Goal: Task Accomplishment & Management: Use online tool/utility

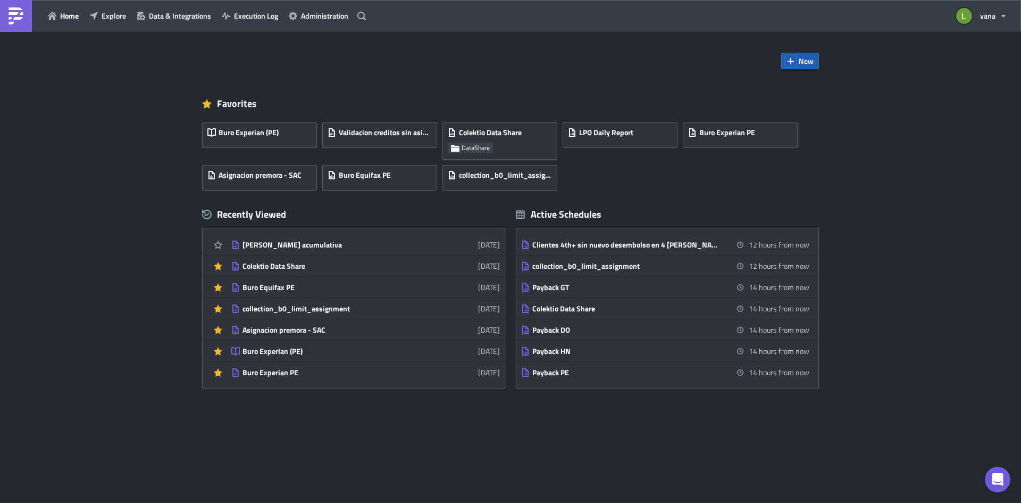
click at [791, 60] on icon "button" at bounding box center [791, 61] width 6 height 6
click at [804, 86] on div "Report" at bounding box center [836, 87] width 71 height 11
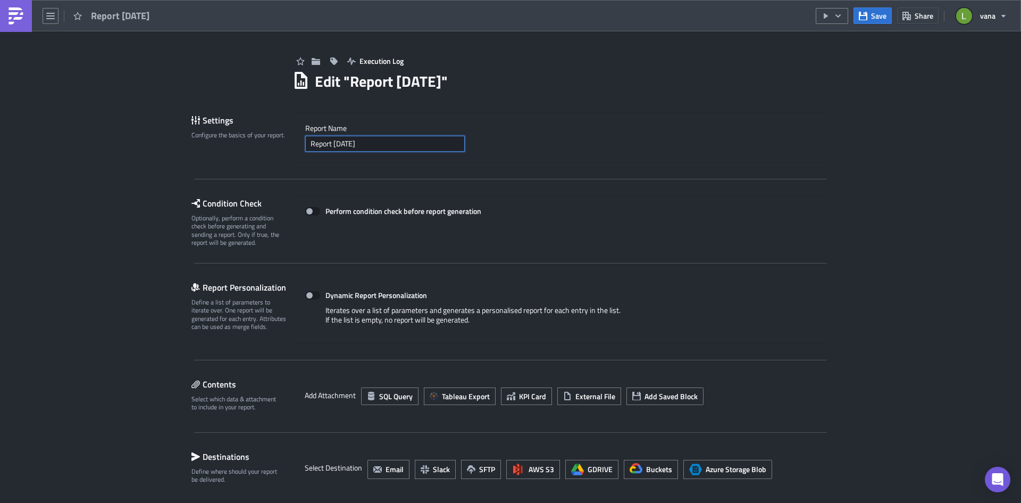
drag, startPoint x: 380, startPoint y: 143, endPoint x: 287, endPoint y: 139, distance: 92.6
click at [287, 139] on div "Settings Configure the basics of your report. Report Nam﻿e Report [DATE]" at bounding box center [510, 137] width 638 height 51
type input "Reporte QA diaria"
click at [560, 121] on div "Report Nam﻿e Reporte QA diaria" at bounding box center [562, 137] width 536 height 51
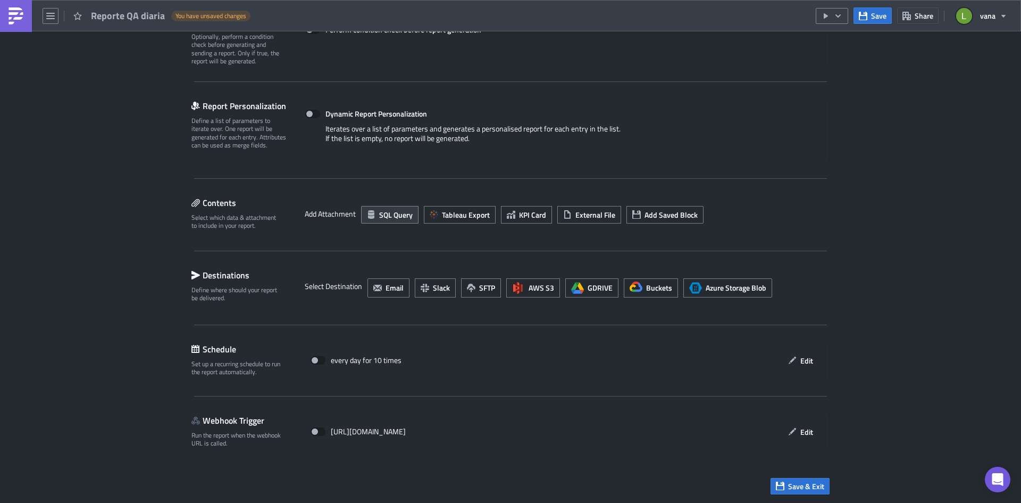
scroll to position [182, 0]
click at [385, 216] on span "SQL Query" at bounding box center [396, 214] width 34 height 11
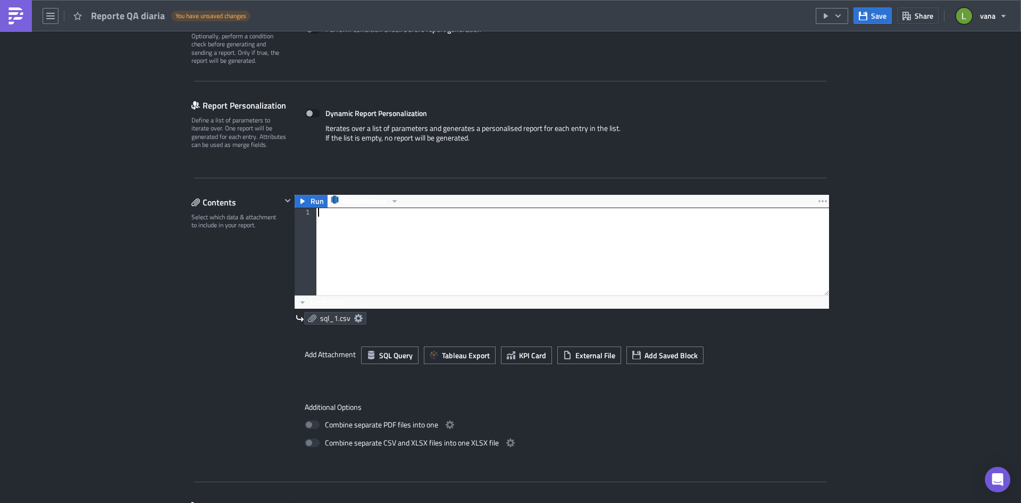
click at [382, 216] on div at bounding box center [572, 260] width 513 height 104
click at [387, 226] on div at bounding box center [572, 260] width 513 height 104
paste textarea "and cast(cast(g.created_at as timestamp) - interval '6 hours' as date) = cast(c…"
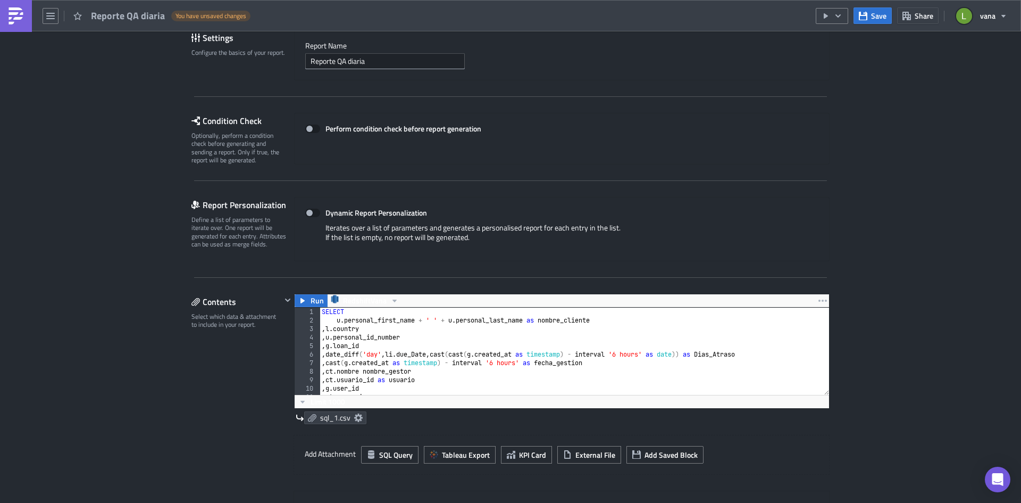
scroll to position [160, 0]
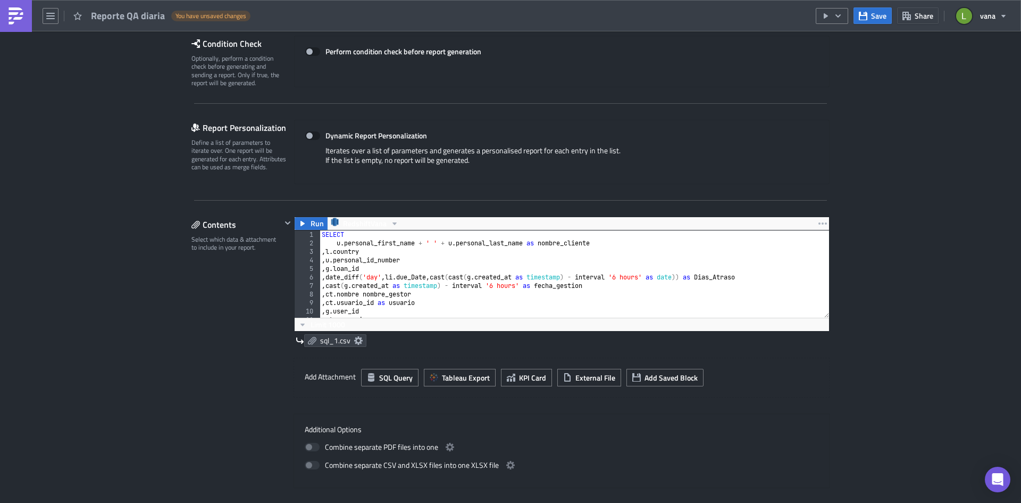
click at [534, 244] on div "SELECT u . personal_first_name + ' ' + u . personal_last_name as nombre_cliente…" at bounding box center [575, 278] width 510 height 96
click at [563, 278] on div "SELECT u . personal_first_name + ' ' + u . personal_last_name AS nombre_cliente…" at bounding box center [575, 278] width 510 height 96
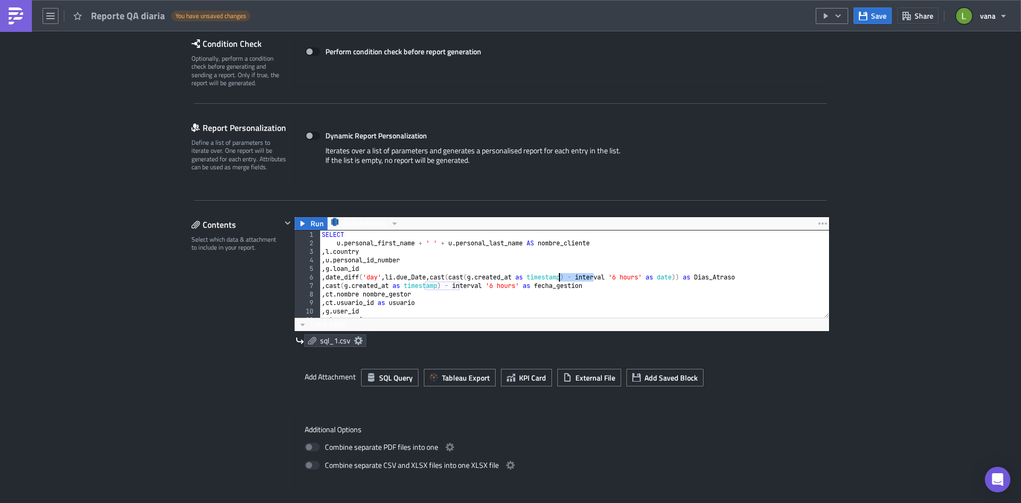
click at [548, 279] on div "SELECT u . personal_first_name + ' ' + u . personal_last_name AS nombre_cliente…" at bounding box center [575, 278] width 510 height 96
click at [565, 277] on div "SELECT u . personal_first_name + ' ' + u . personal_last_name AS nombre_cliente…" at bounding box center [575, 278] width 510 height 96
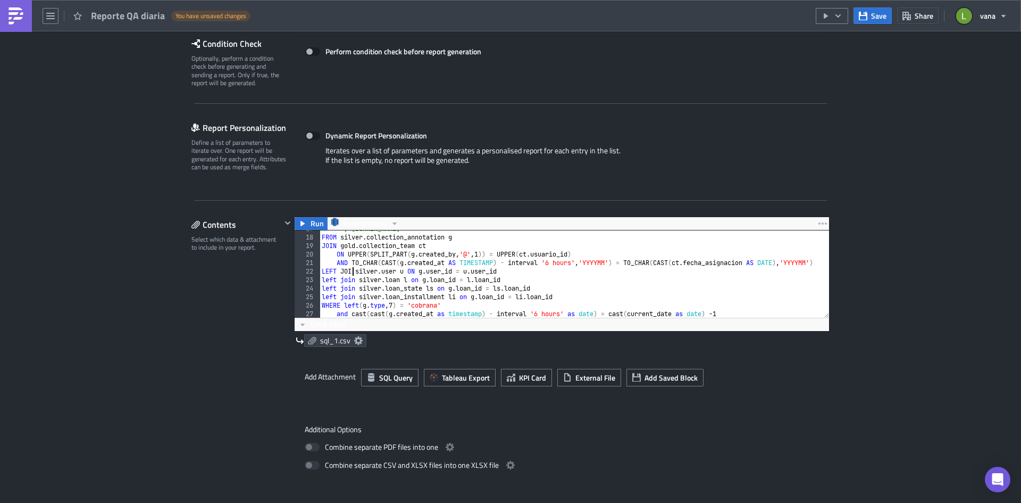
scroll to position [0, 3]
paste textarea "LEFT JOIN"
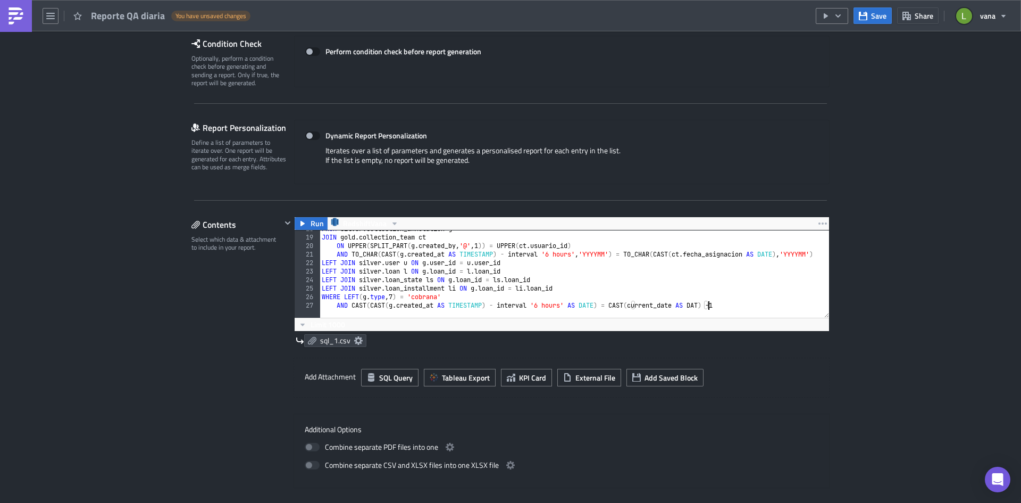
scroll to position [0, 34]
click at [320, 261] on div "FROM silver . collection_annotation g JOIN gold . collection_team ct ON UPPER (…" at bounding box center [575, 272] width 510 height 96
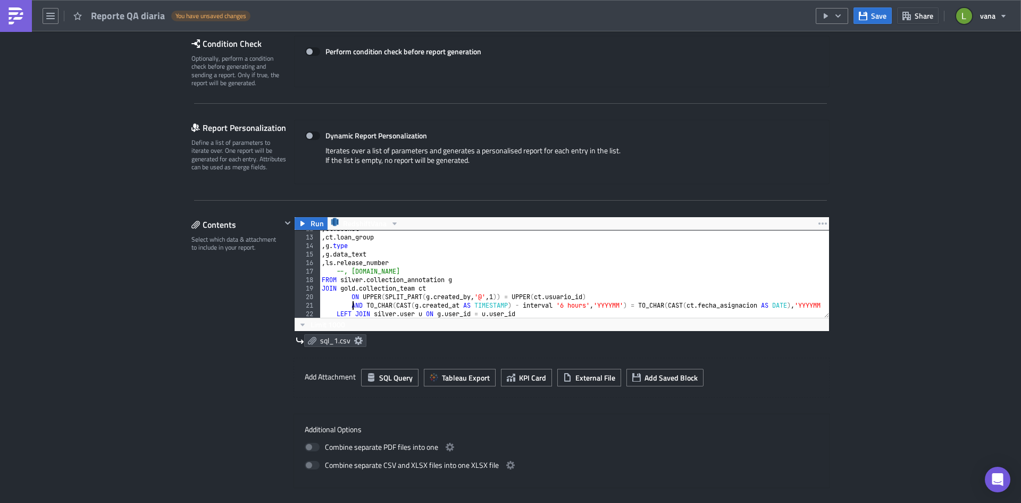
scroll to position [151, 0]
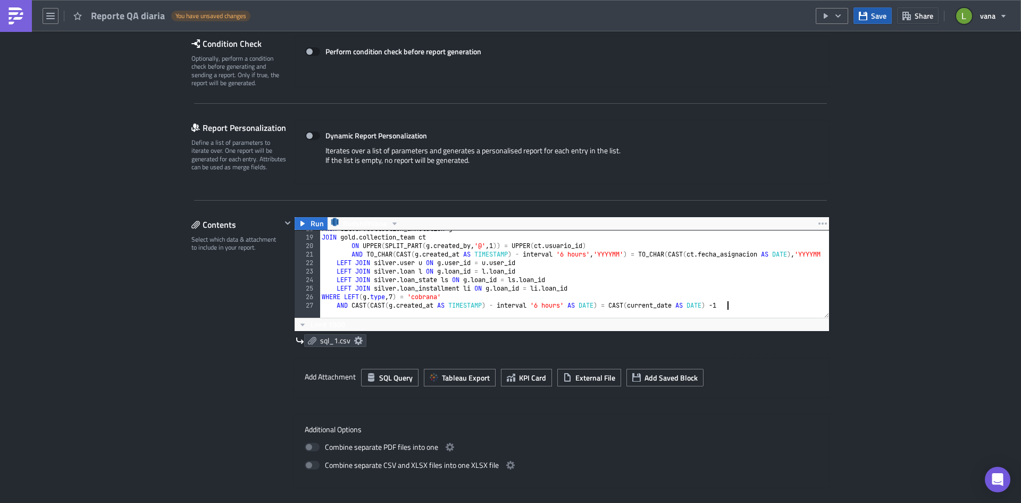
click at [874, 16] on span "Save" at bounding box center [878, 15] width 15 height 11
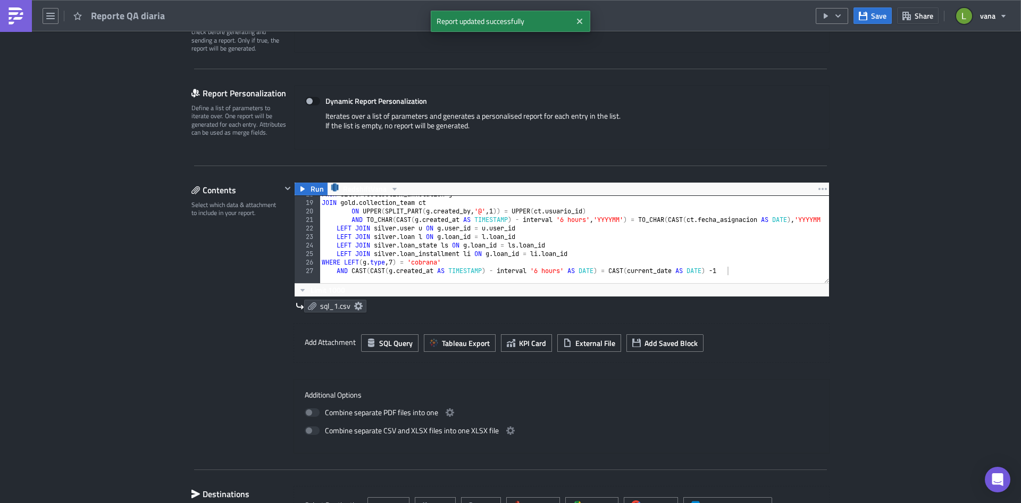
scroll to position [213, 0]
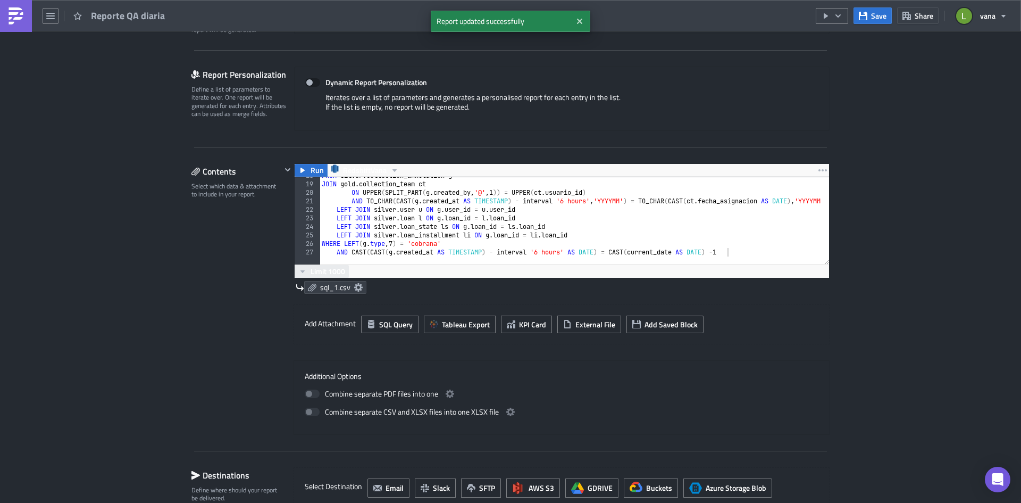
click at [311, 273] on span "Limit 1000" at bounding box center [328, 270] width 35 height 11
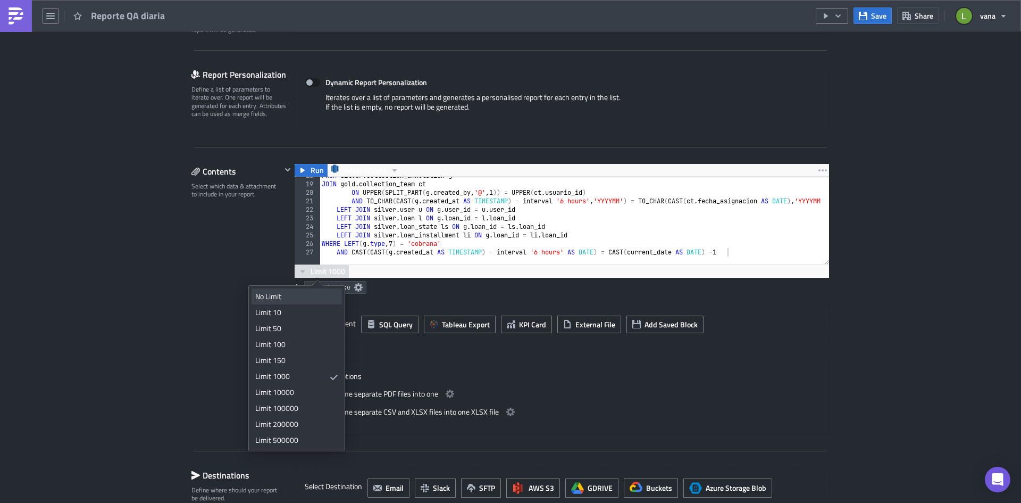
click at [299, 294] on div "No Limit" at bounding box center [294, 296] width 79 height 11
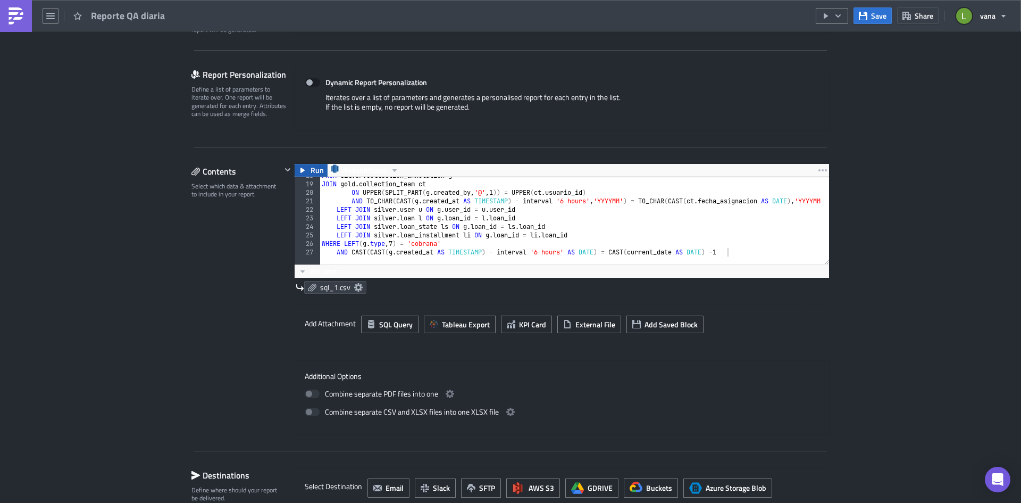
click at [311, 176] on span "Run" at bounding box center [317, 170] width 13 height 13
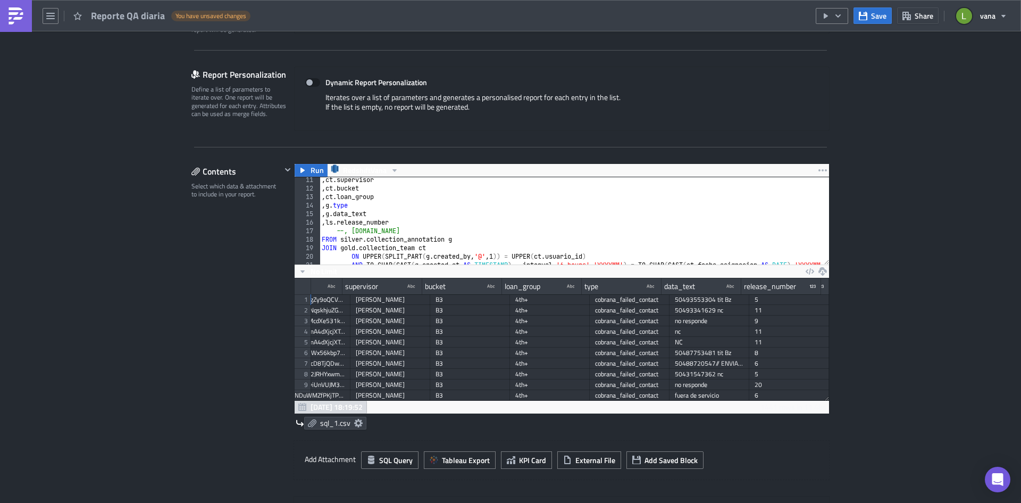
scroll to position [87, 0]
click at [394, 213] on div ", ct . supervisor , ct . bucket , ct . loan_group , g . type , g . data_text , …" at bounding box center [582, 224] width 525 height 96
click at [881, 14] on span "Save" at bounding box center [878, 15] width 15 height 11
click at [377, 206] on div ", ct . supervisor , ct . bucket , ct . loan_group , g . type , g . data_text AS…" at bounding box center [582, 224] width 525 height 96
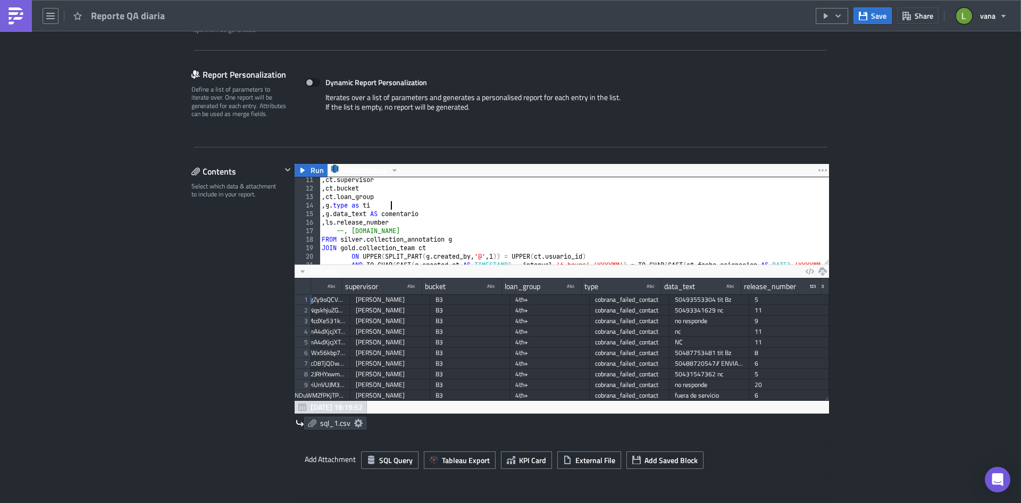
scroll to position [0, 6]
type textarea ", g.type as tipo"
click at [872, 14] on span "Save" at bounding box center [878, 15] width 15 height 11
click at [305, 168] on button "Run" at bounding box center [311, 170] width 33 height 13
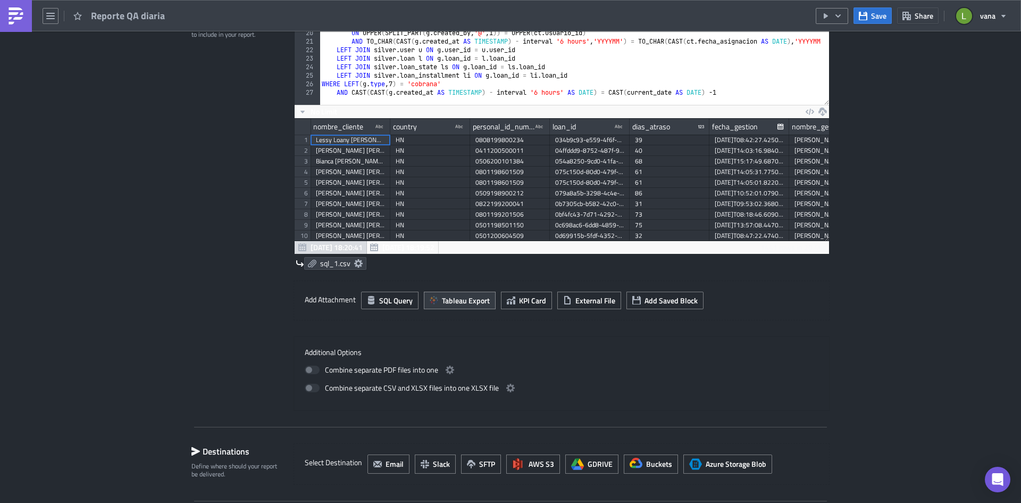
scroll to position [266, 0]
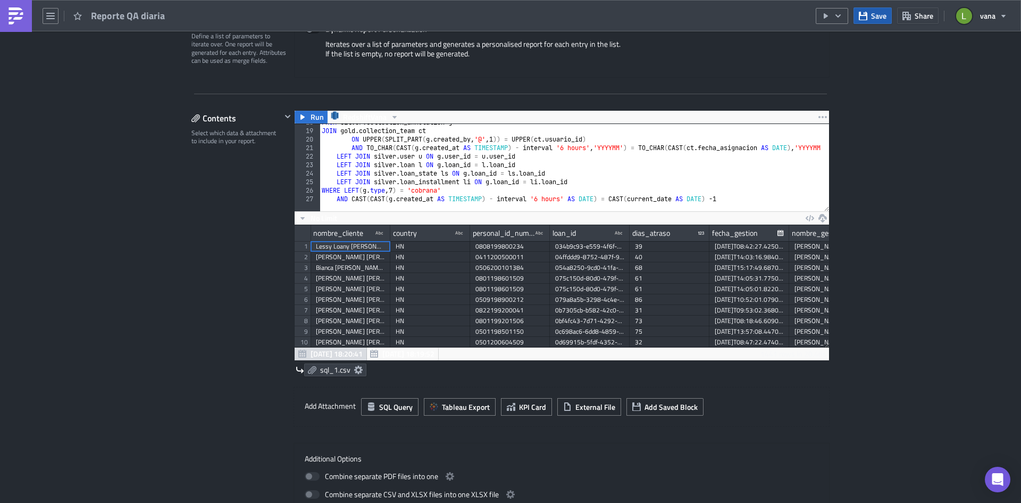
click at [876, 15] on span "Save" at bounding box center [878, 15] width 15 height 11
click at [13, 22] on img at bounding box center [15, 15] width 17 height 17
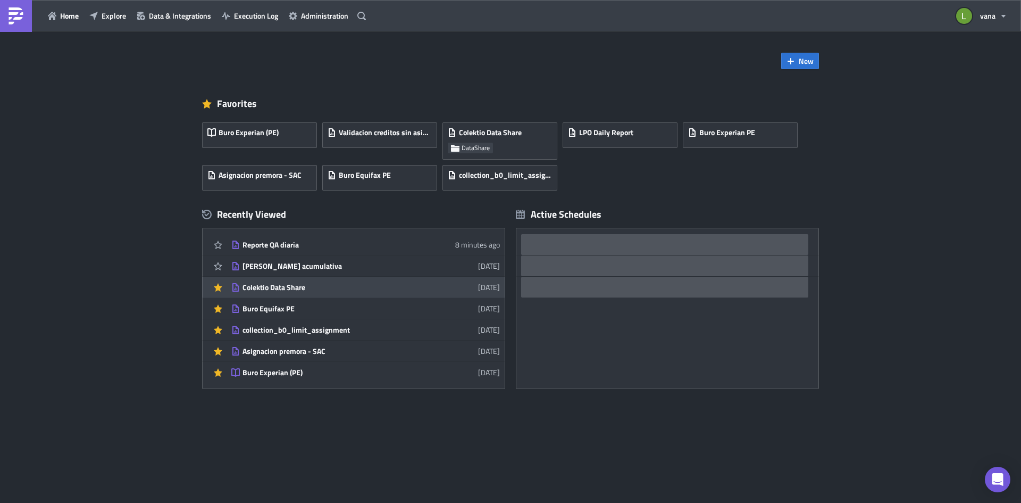
click at [314, 286] on div "Colektio Data Share" at bounding box center [336, 287] width 186 height 10
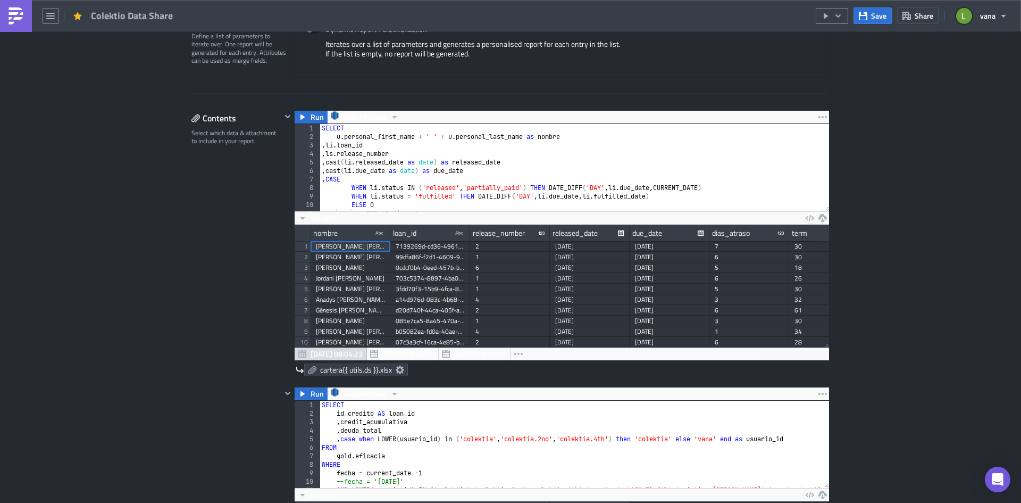
scroll to position [122, 535]
click at [396, 371] on icon at bounding box center [400, 369] width 9 height 9
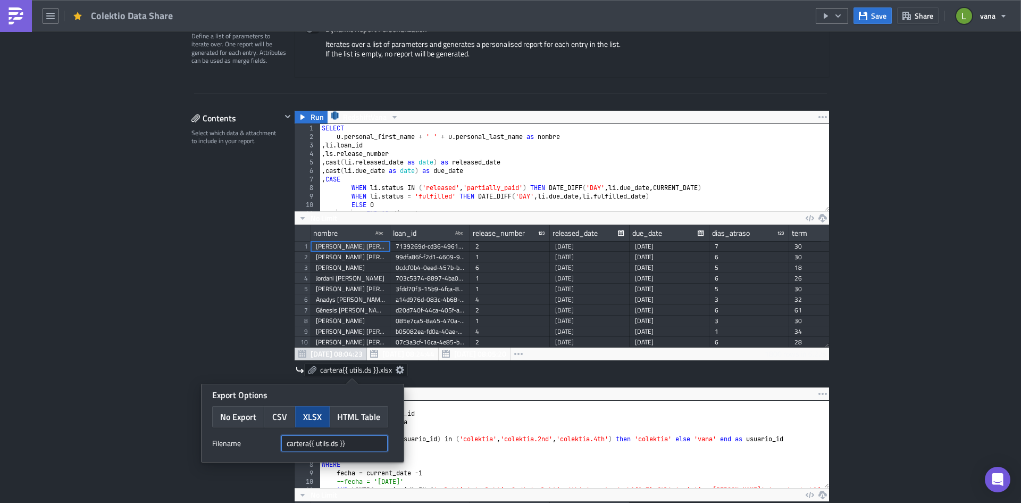
drag, startPoint x: 362, startPoint y: 446, endPoint x: 250, endPoint y: 443, distance: 111.8
click at [250, 443] on div "Filenam﻿e cartera{{ utils.ds }}" at bounding box center [302, 443] width 181 height 16
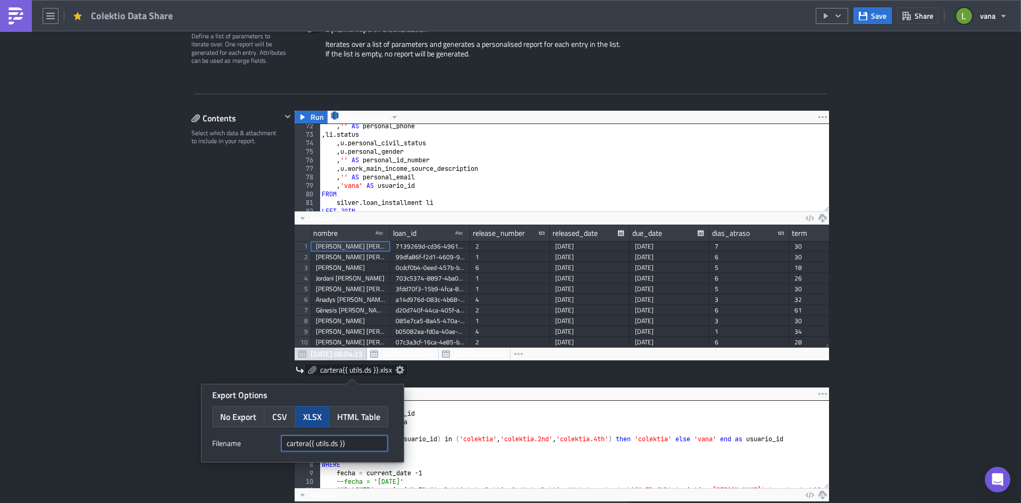
scroll to position [638, 0]
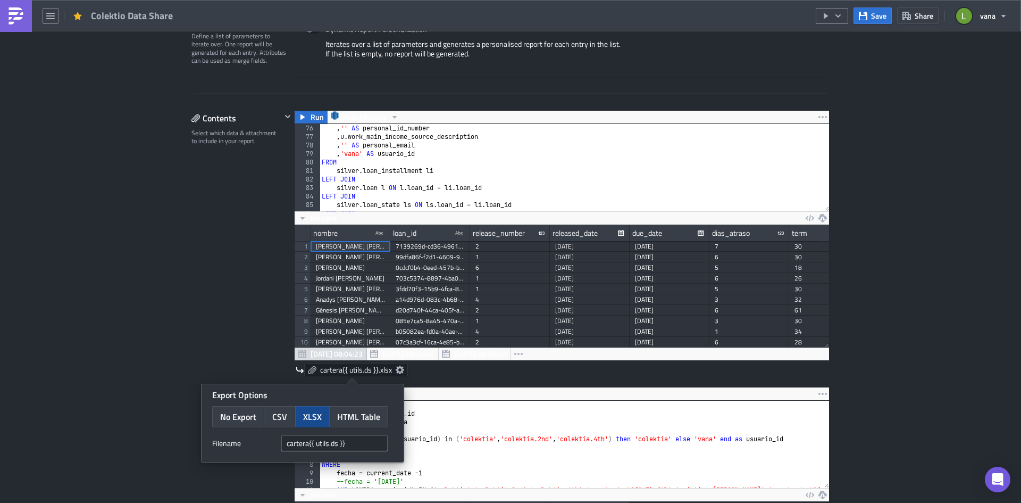
click at [18, 15] on img at bounding box center [15, 15] width 17 height 17
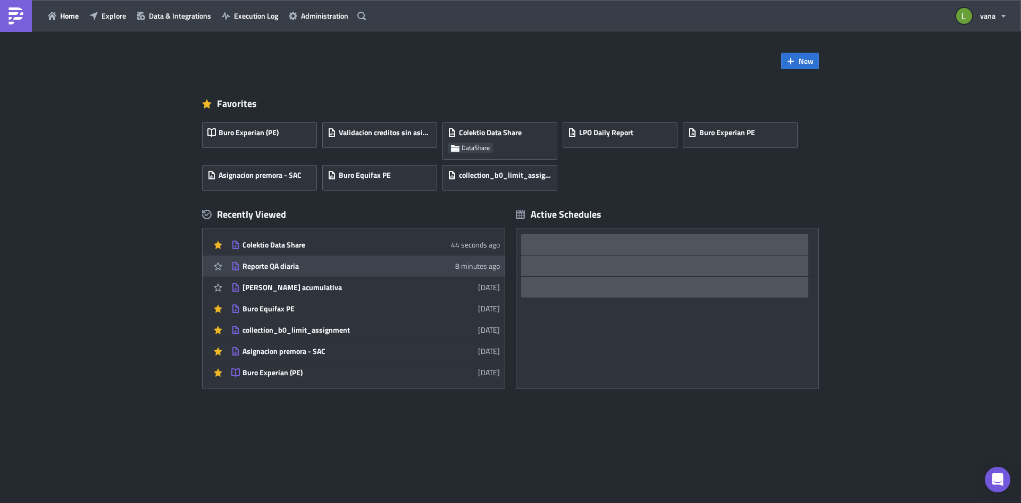
click at [318, 263] on div "Reporte QA diaria" at bounding box center [336, 266] width 186 height 10
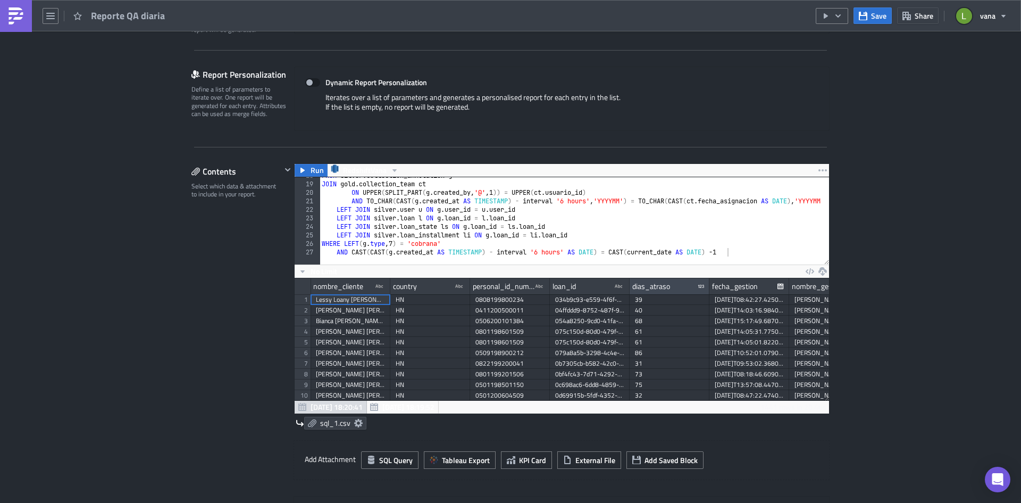
scroll to position [266, 0]
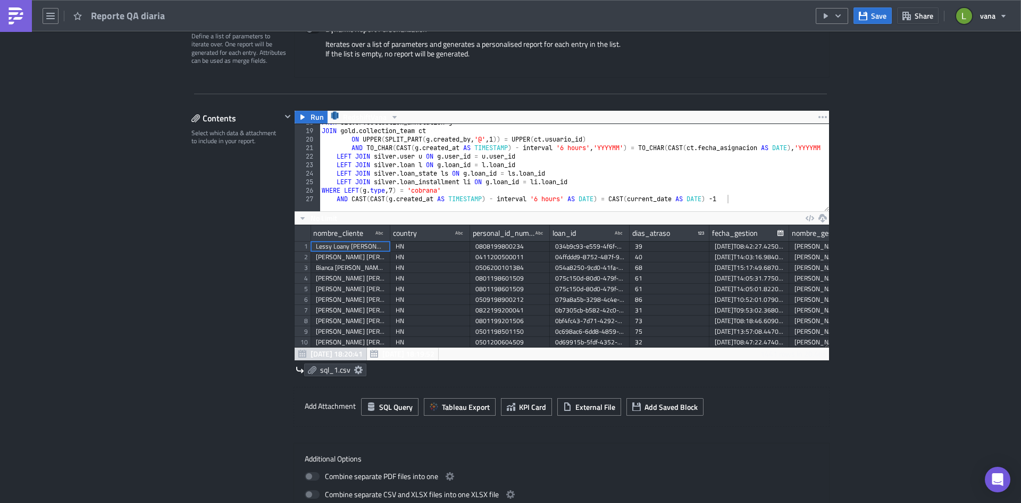
click at [726, 199] on div "FROM silver . collection_annotation g JOIN gold . collection_team ct ON UPPER (…" at bounding box center [582, 166] width 525 height 96
type textarea "AND CAST(CAST(g.created_at AS TIMESTAMP) - interval '6 hours' AS DATE) = CAST(c…"
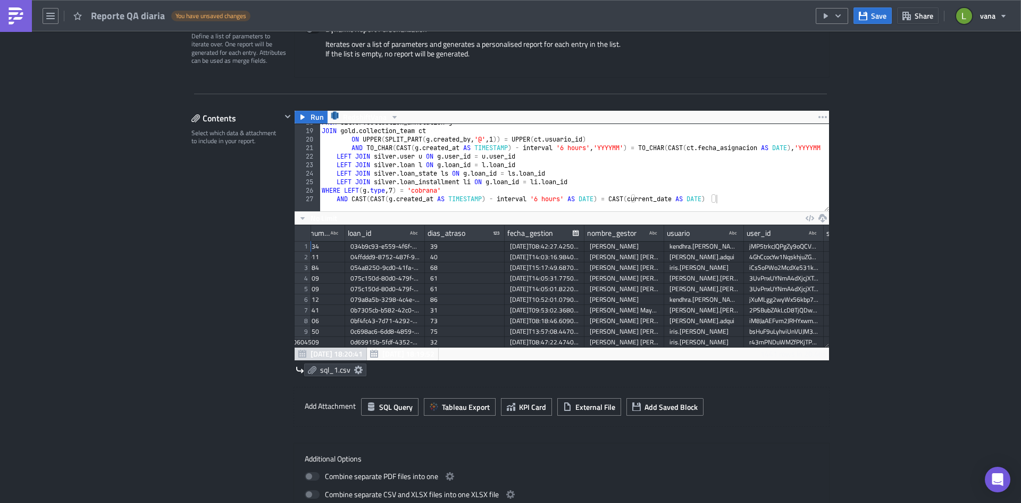
scroll to position [0, 245]
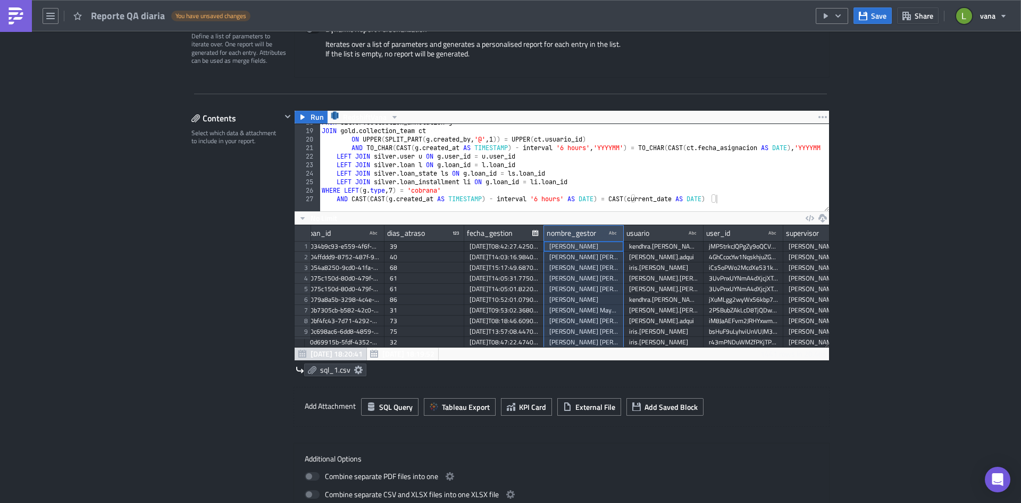
click at [544, 238] on div "nombre_gestor type-text Created with Sketch." at bounding box center [584, 233] width 80 height 16
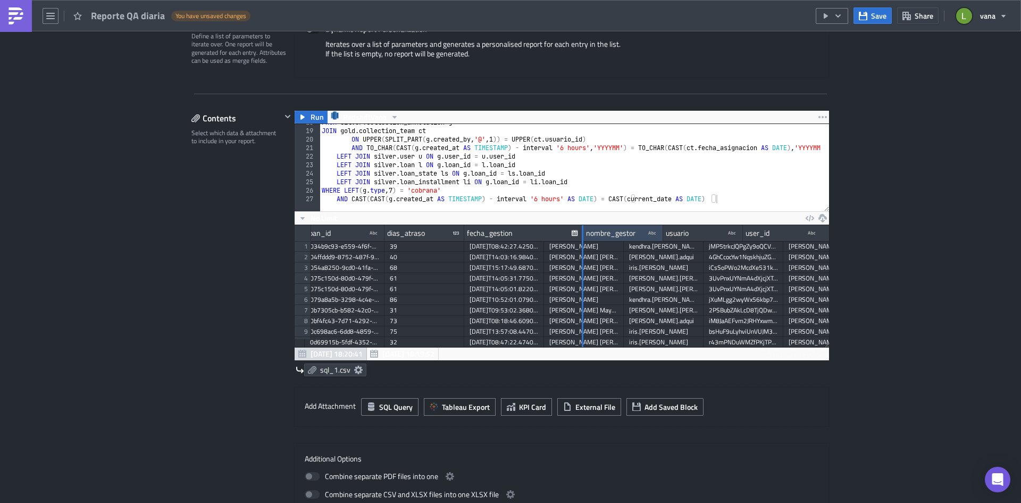
drag, startPoint x: 540, startPoint y: 232, endPoint x: 579, endPoint y: 234, distance: 39.4
click at [582, 234] on div at bounding box center [583, 233] width 2 height 16
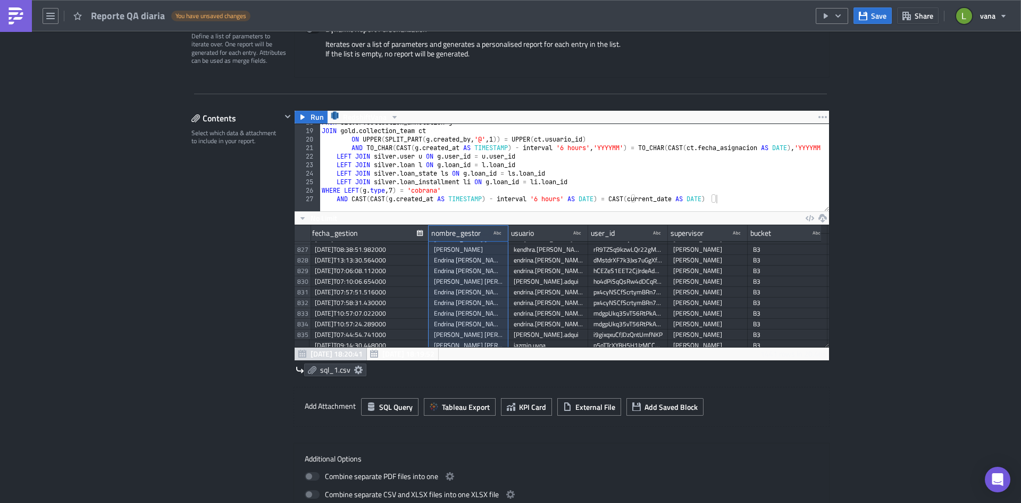
scroll to position [0, 400]
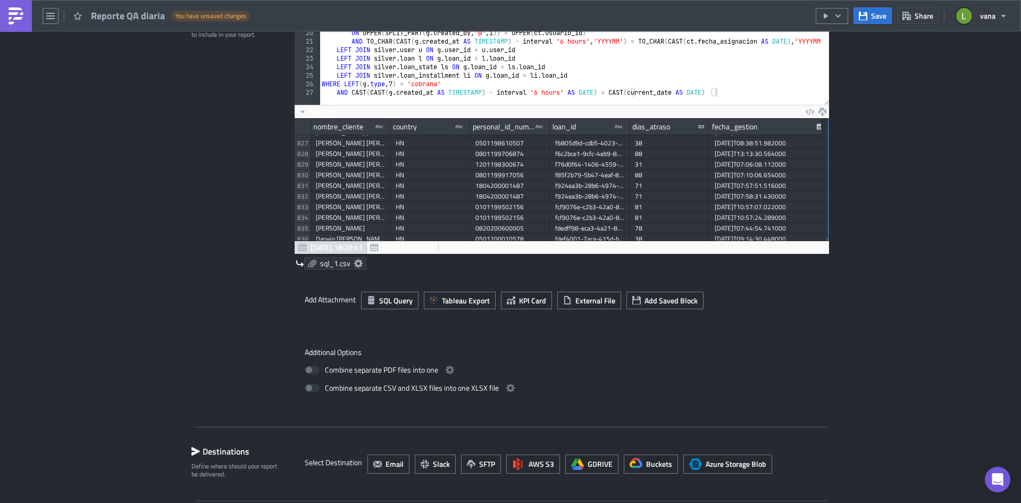
click at [356, 264] on icon at bounding box center [358, 263] width 9 height 9
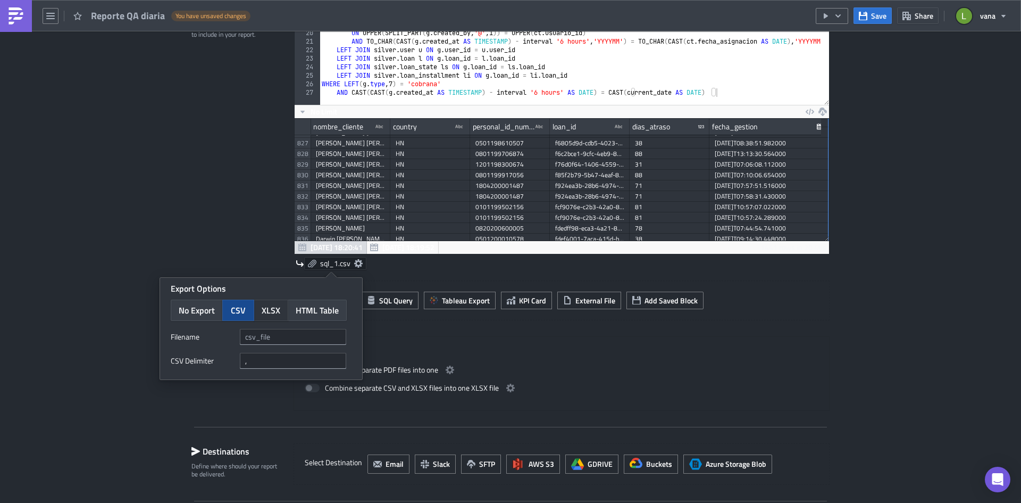
click at [271, 313] on span "XLSX" at bounding box center [271, 310] width 19 height 13
click at [281, 327] on div "Export Options No Export CSV XLSX HTML Table Filenam﻿e" at bounding box center [261, 317] width 202 height 78
click at [286, 339] on input "text" at bounding box center [293, 337] width 106 height 16
type input "cartera_QA_"
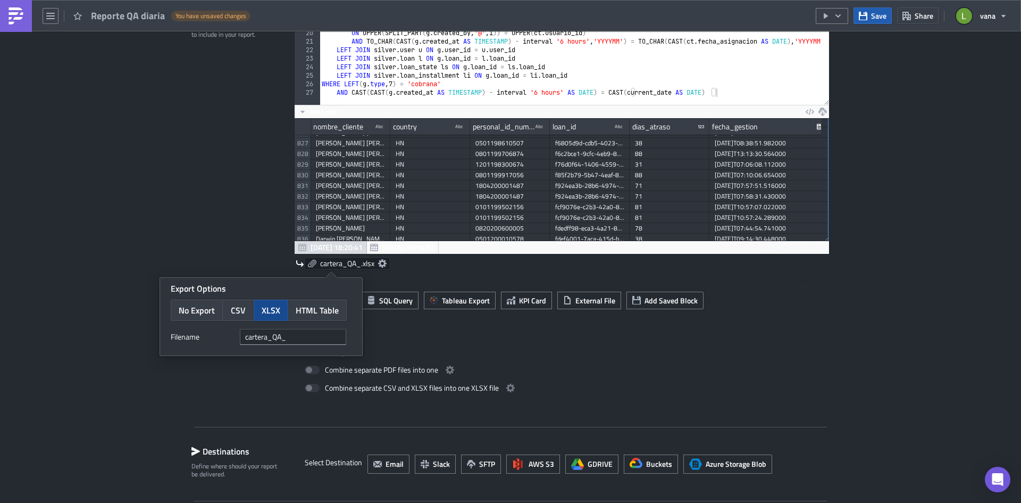
click at [871, 19] on button "Save" at bounding box center [873, 15] width 38 height 16
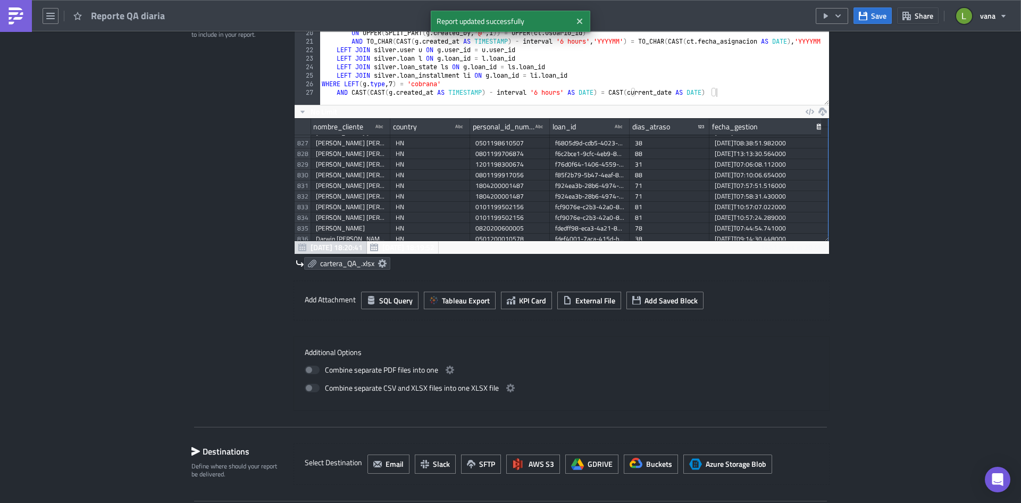
click at [12, 19] on img at bounding box center [15, 15] width 17 height 17
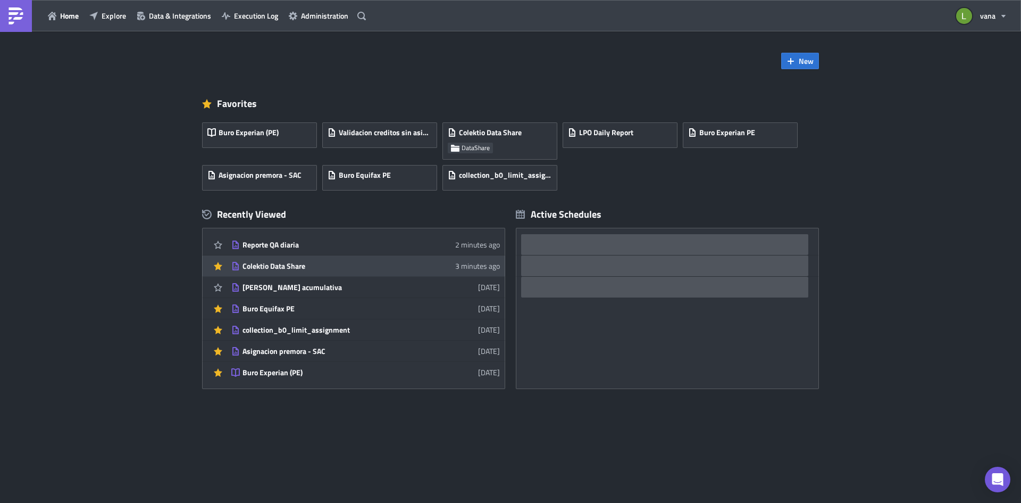
click at [271, 267] on div "Colektio Data Share" at bounding box center [336, 266] width 186 height 10
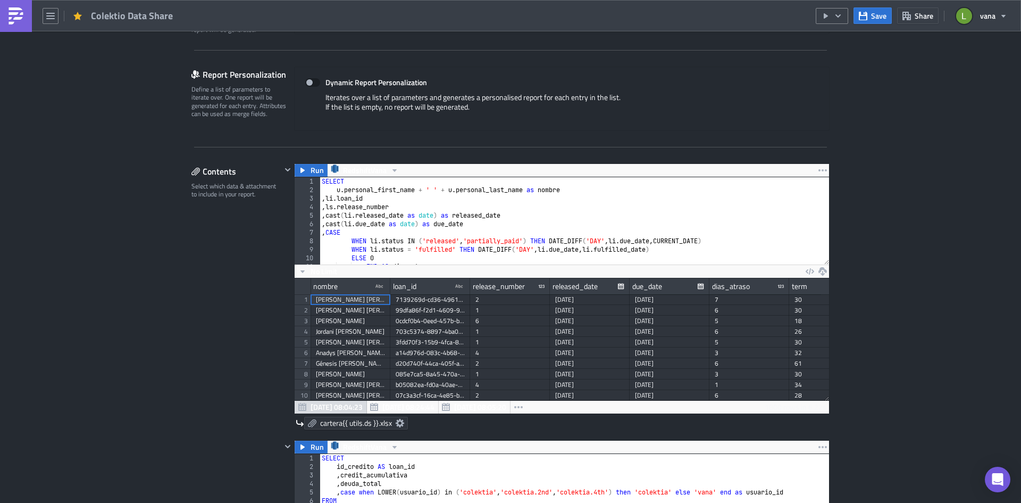
click at [396, 421] on icon at bounding box center [400, 423] width 9 height 9
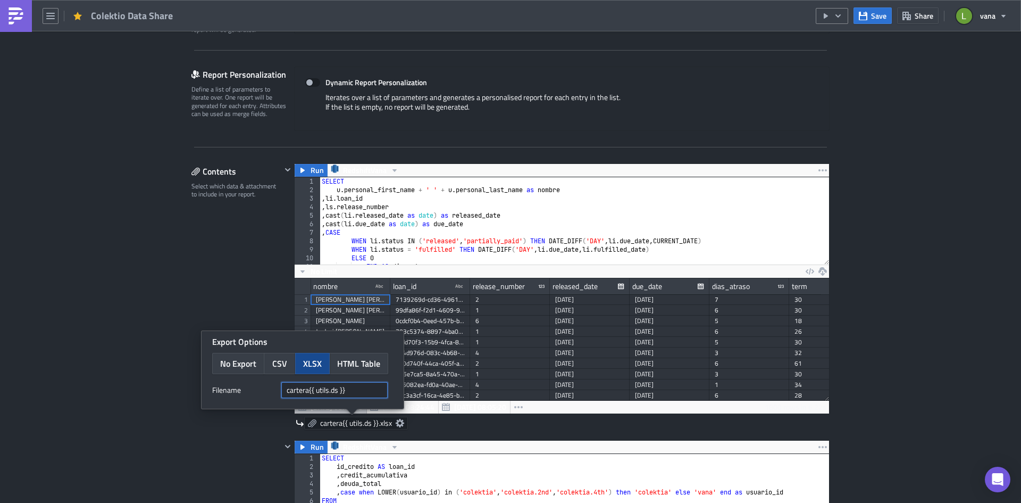
drag, startPoint x: 353, startPoint y: 387, endPoint x: 310, endPoint y: 387, distance: 42.6
click at [310, 387] on input "cartera{{ utils.ds }}" at bounding box center [334, 390] width 106 height 16
click at [11, 12] on img at bounding box center [15, 15] width 17 height 17
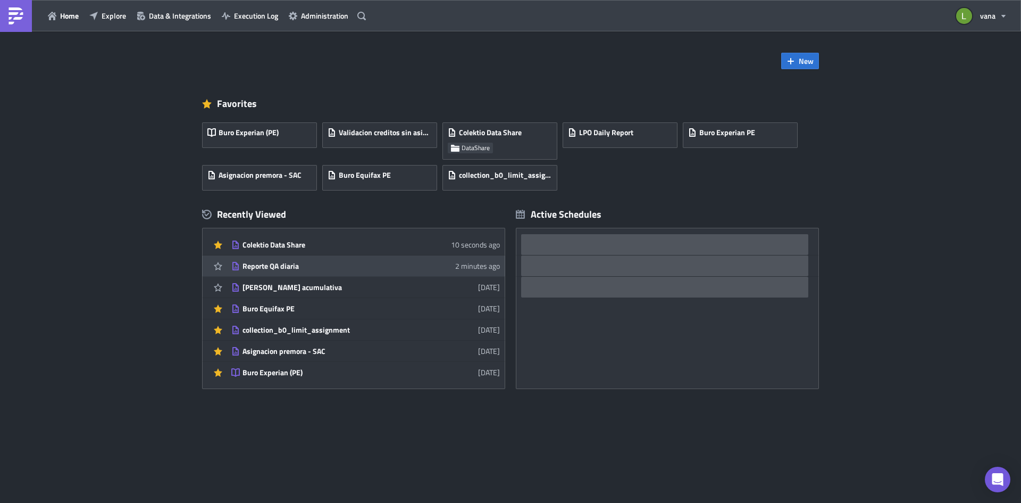
click at [292, 267] on div "Reporte QA diaria" at bounding box center [336, 266] width 186 height 10
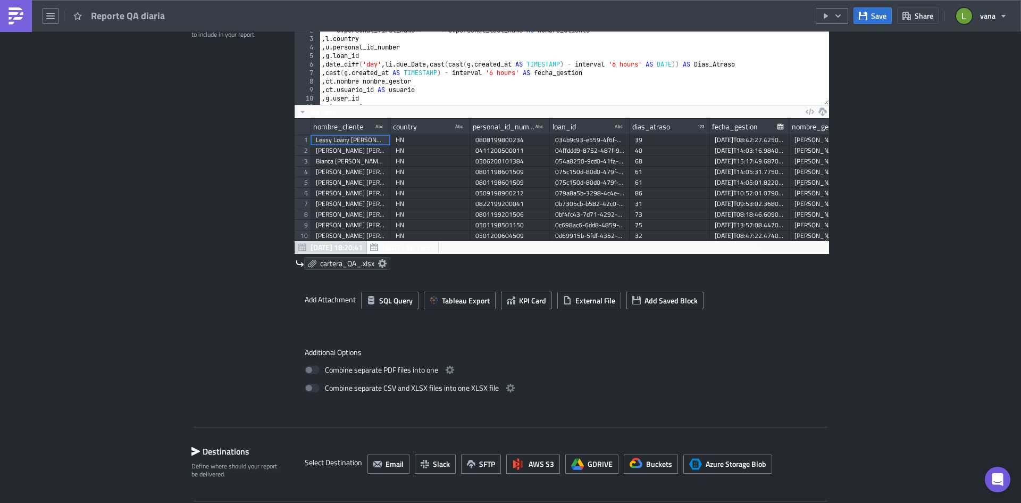
click at [378, 265] on icon at bounding box center [382, 263] width 9 height 9
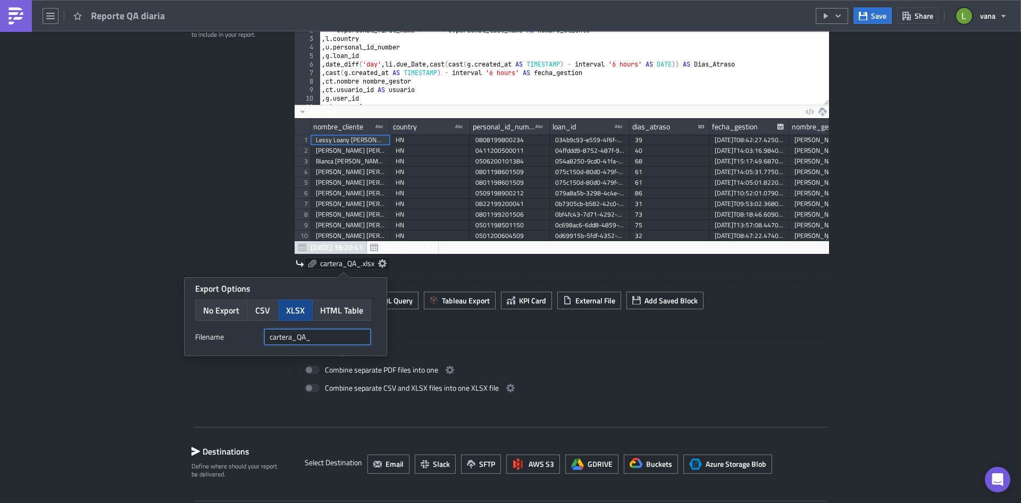
click at [327, 337] on input "cartera_QA_" at bounding box center [317, 337] width 106 height 16
paste input "{{ utils.ds }}"
type input "cartera_QA_{{ utils.ds }}"
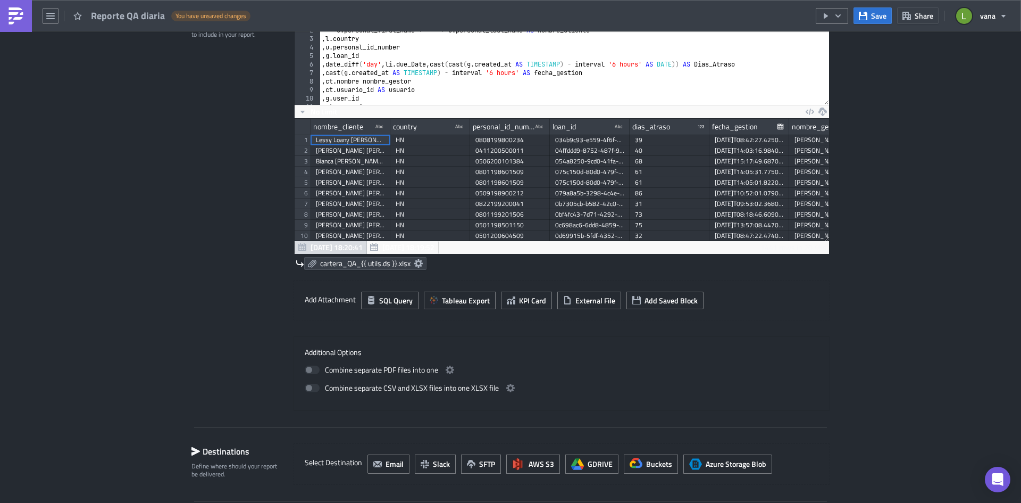
click at [237, 227] on div "Contents Select which data & attachment to include in your report." at bounding box center [236, 207] width 90 height 407
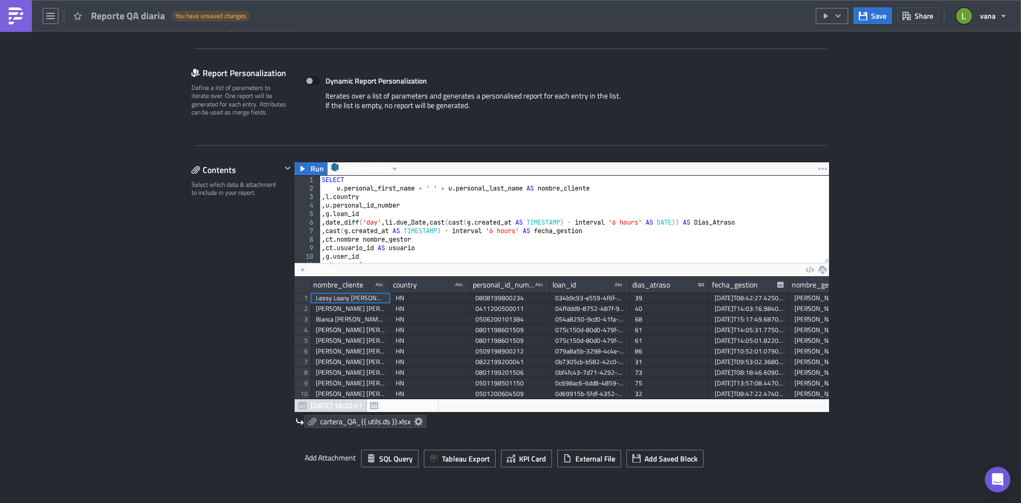
scroll to position [213, 0]
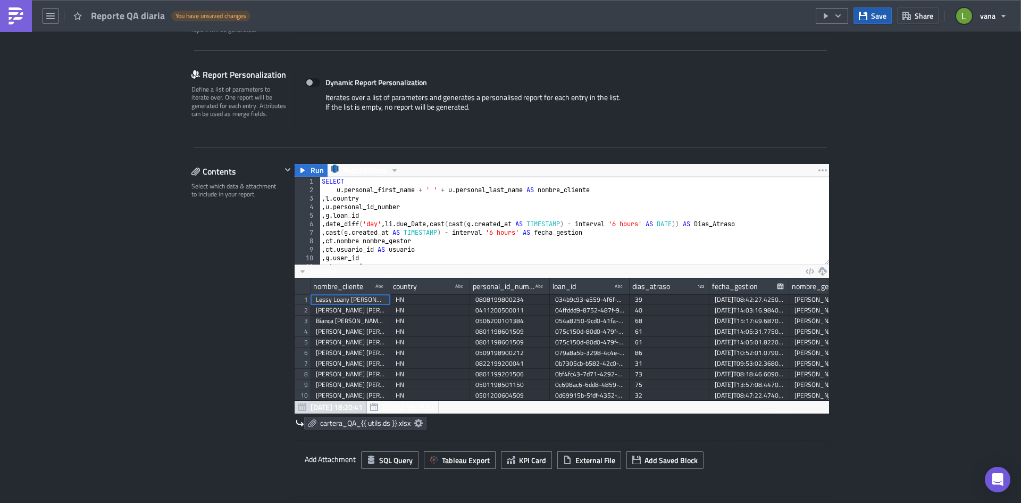
click at [874, 15] on span "Save" at bounding box center [878, 15] width 15 height 11
click at [301, 172] on icon "button" at bounding box center [303, 170] width 4 height 5
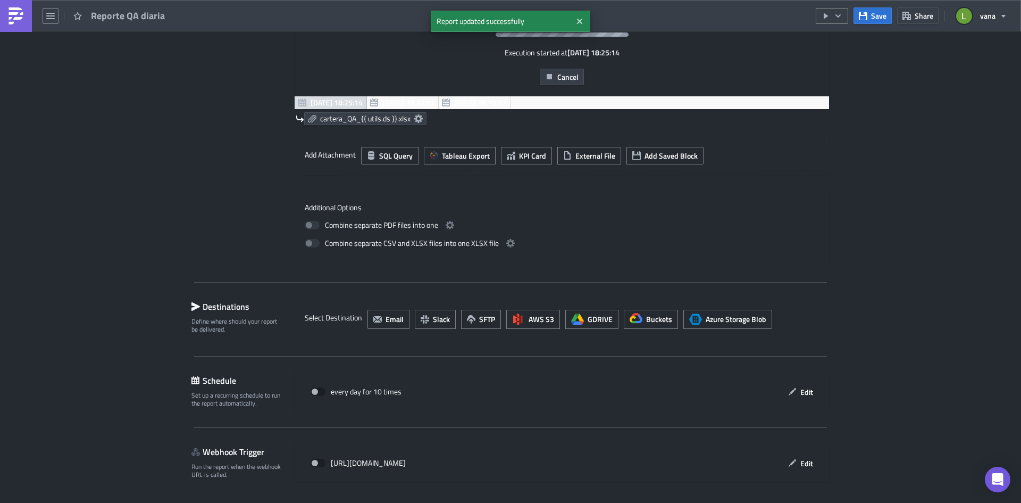
scroll to position [479, 0]
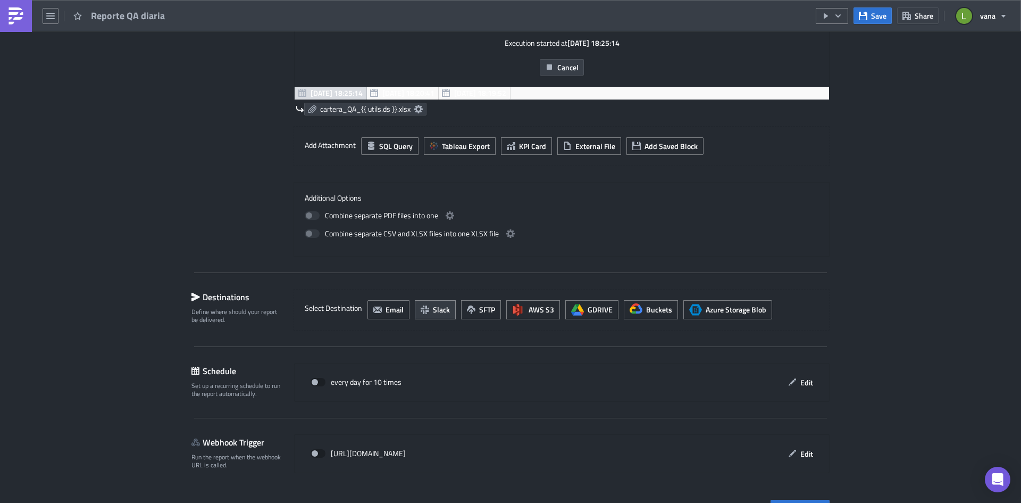
click at [436, 312] on span "Slack" at bounding box center [441, 309] width 17 height 11
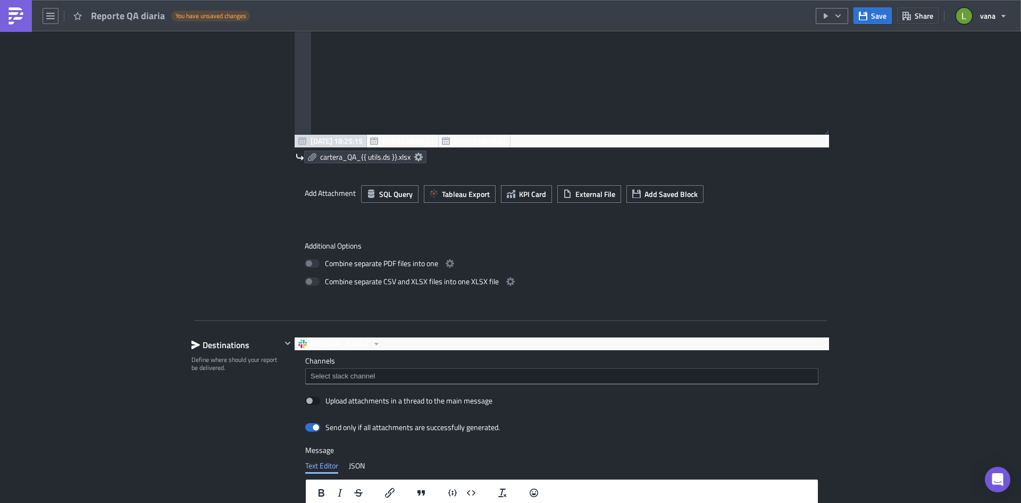
scroll to position [122, 535]
click at [372, 379] on input at bounding box center [561, 376] width 507 height 11
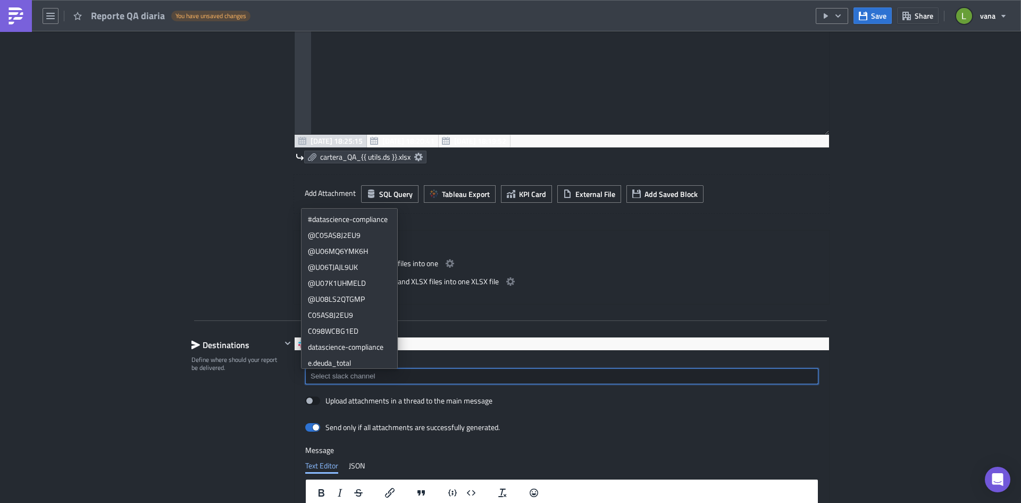
paste input "C09EESF38CX"
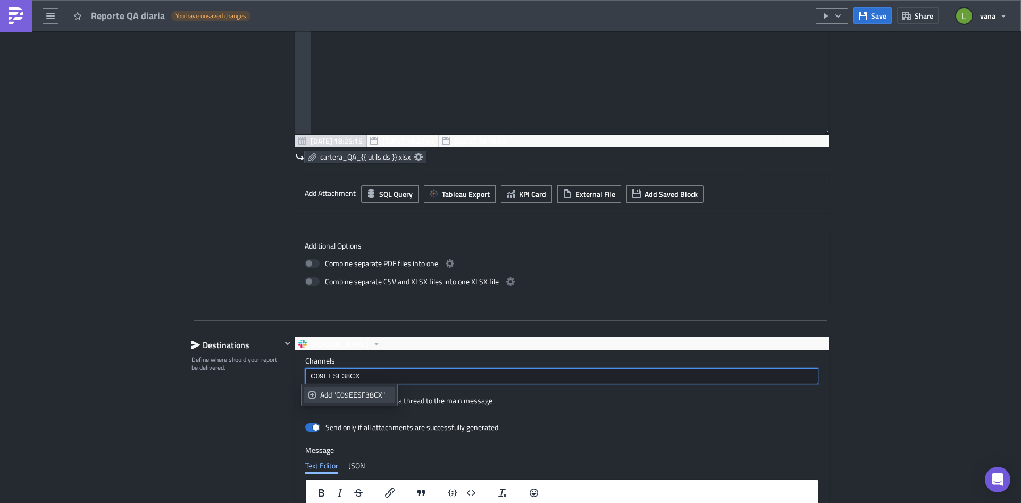
type input "C09EESF38CX"
click at [365, 398] on div "Add "C09EESF38CX"" at bounding box center [355, 394] width 71 height 11
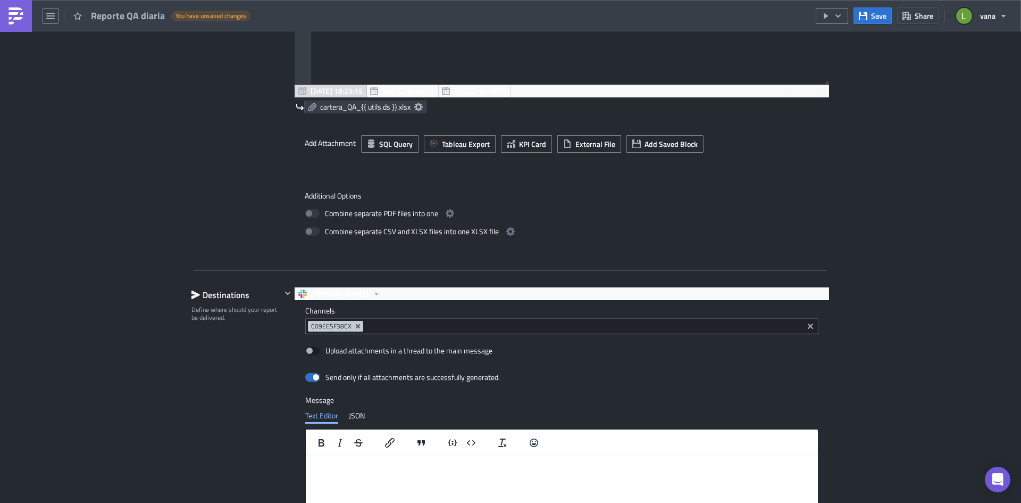
scroll to position [585, 0]
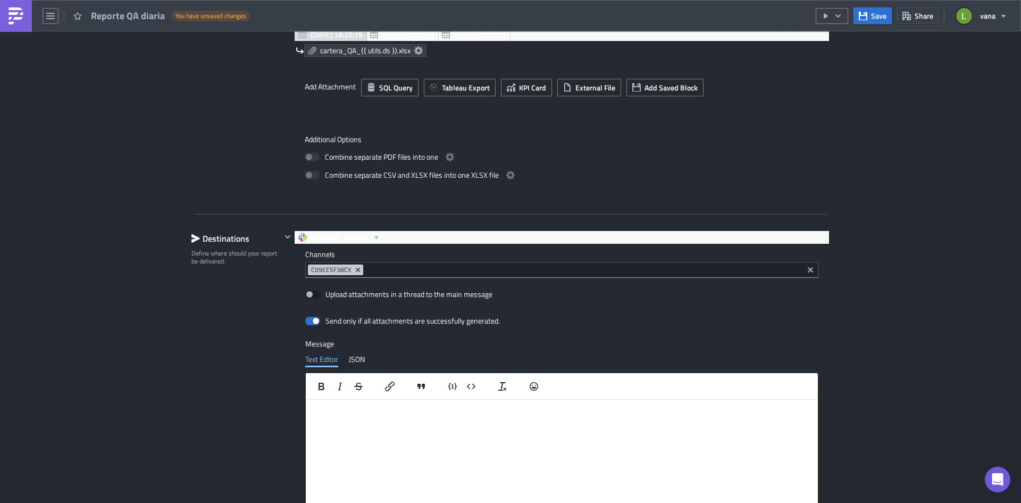
click at [393, 412] on html at bounding box center [562, 407] width 512 height 17
click at [359, 354] on div "JSON" at bounding box center [357, 359] width 16 height 16
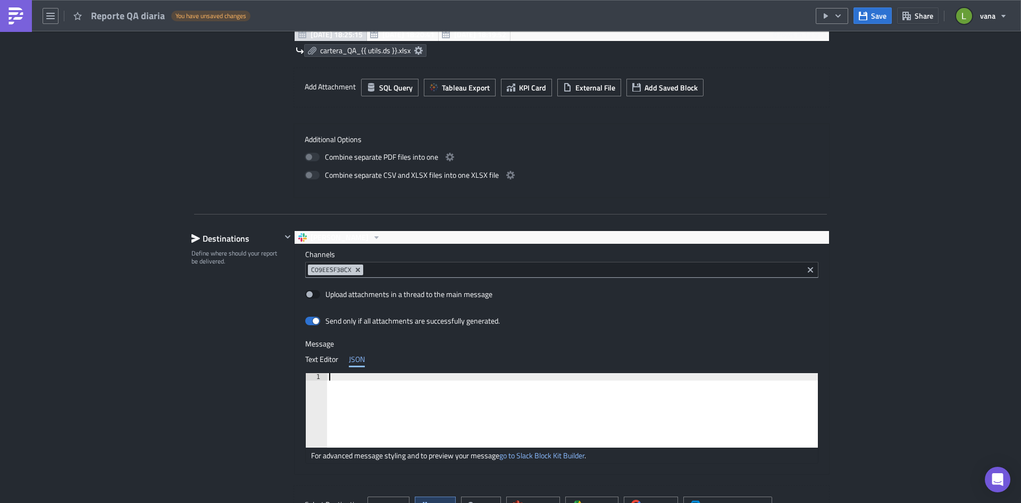
click at [394, 403] on div at bounding box center [583, 417] width 512 height 89
click at [305, 361] on div "Text Editor" at bounding box center [321, 359] width 33 height 16
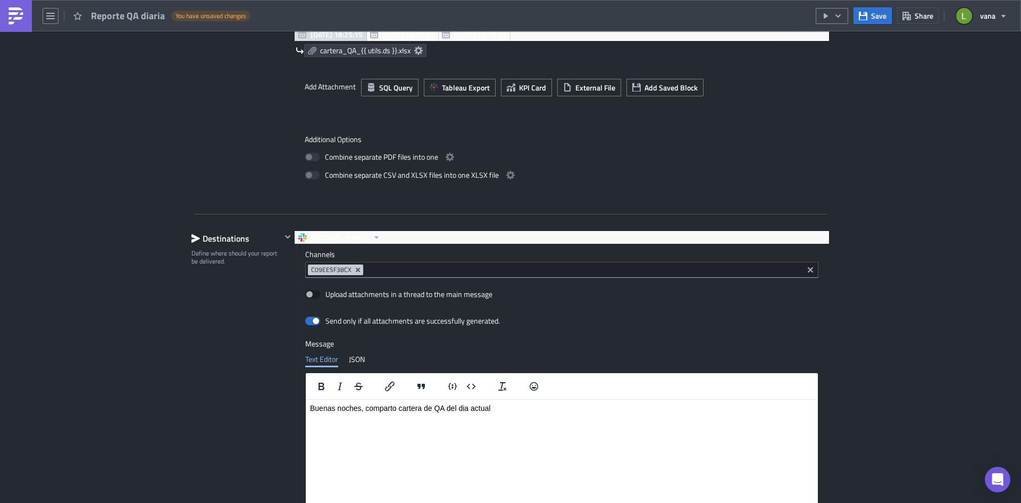
click at [513, 410] on p "Buenas noches, comparto cartera de QA del dia actual" at bounding box center [562, 407] width 504 height 9
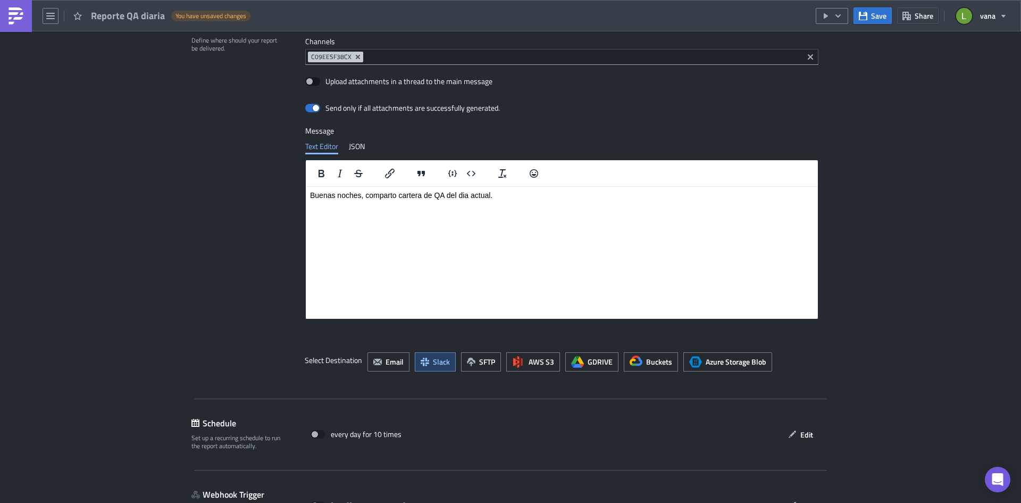
click at [323, 78] on label "Upload attachments in a thread to the main message" at bounding box center [398, 82] width 187 height 10
click at [314, 78] on input "Upload attachments in a thread to the main message" at bounding box center [310, 81] width 7 height 7
checkbox input "true"
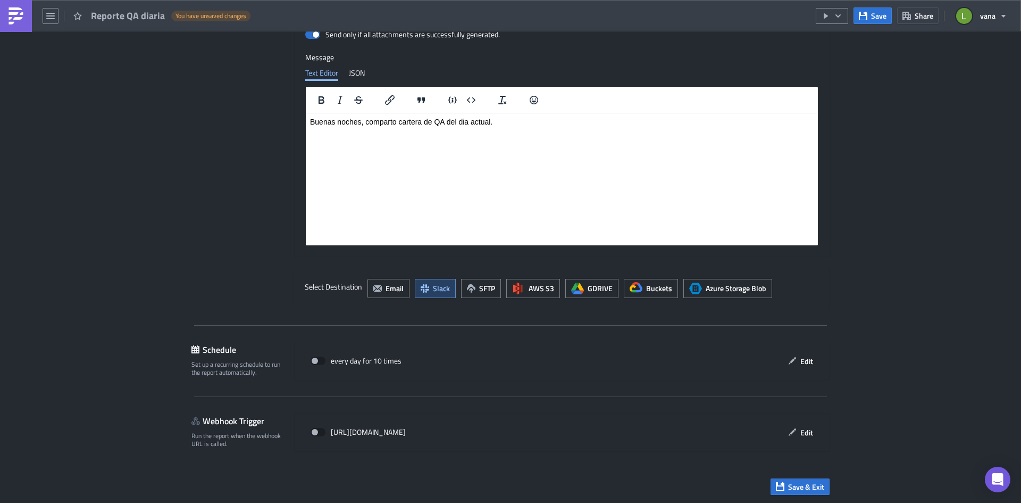
scroll to position [872, 0]
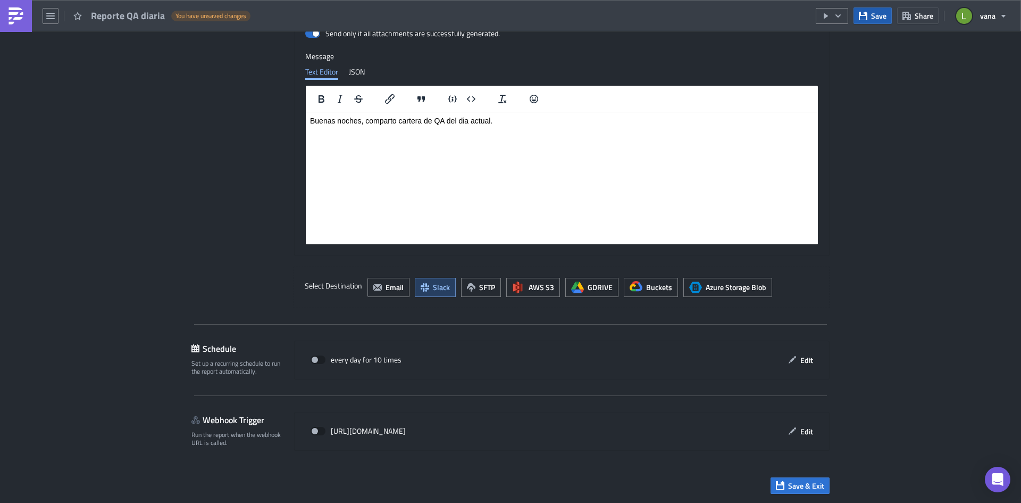
click at [876, 16] on span "Save" at bounding box center [878, 15] width 15 height 11
click at [837, 15] on icon "button" at bounding box center [838, 16] width 9 height 9
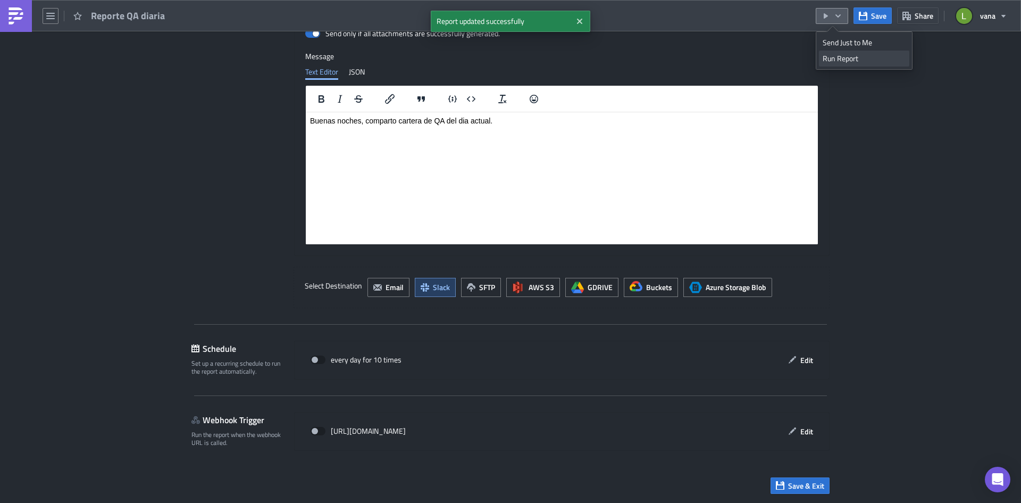
click at [844, 57] on div "Run Report" at bounding box center [864, 58] width 83 height 11
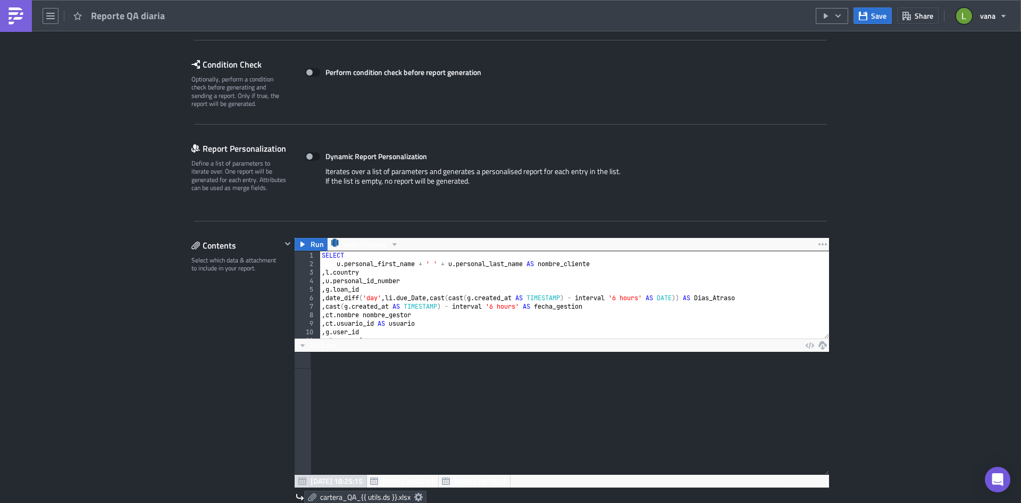
scroll to position [128, 0]
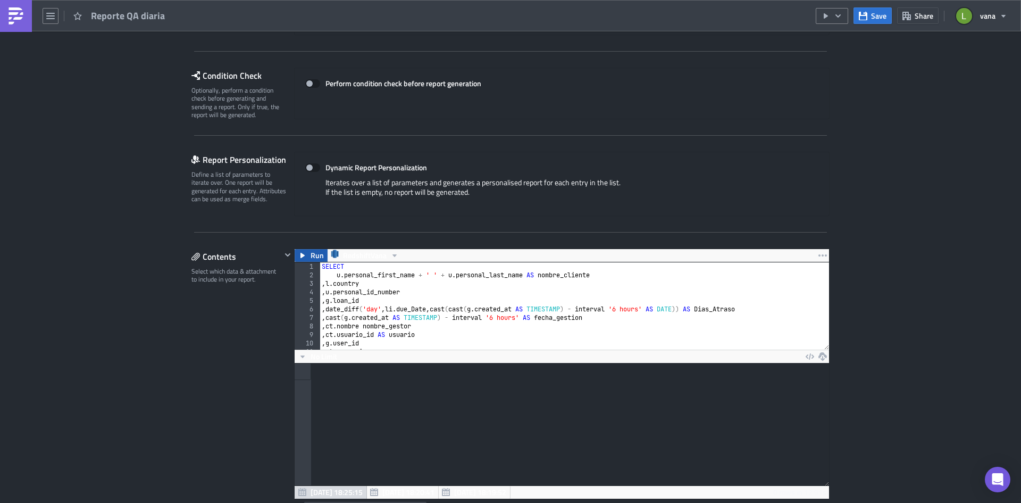
click at [312, 253] on span "Run" at bounding box center [317, 255] width 13 height 13
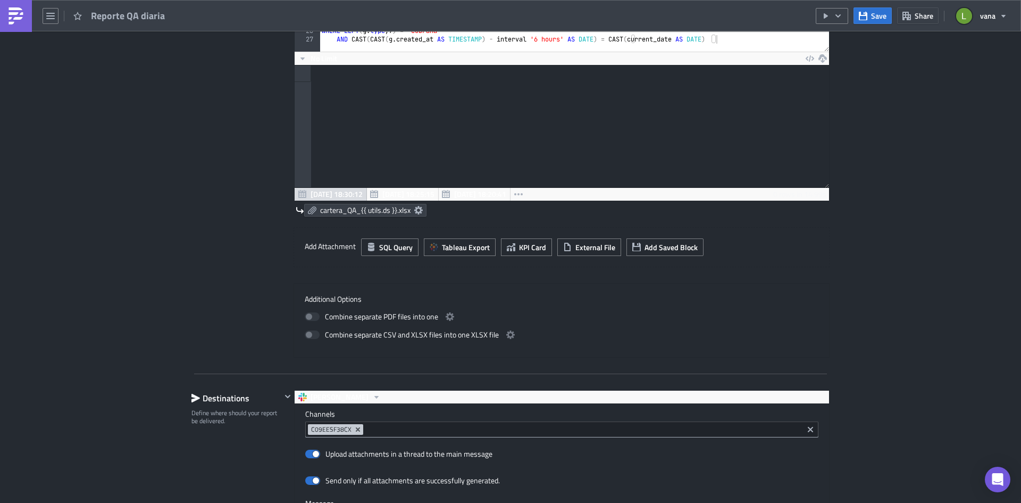
scroll to position [122, 535]
click at [311, 59] on span "No Limit" at bounding box center [324, 58] width 27 height 11
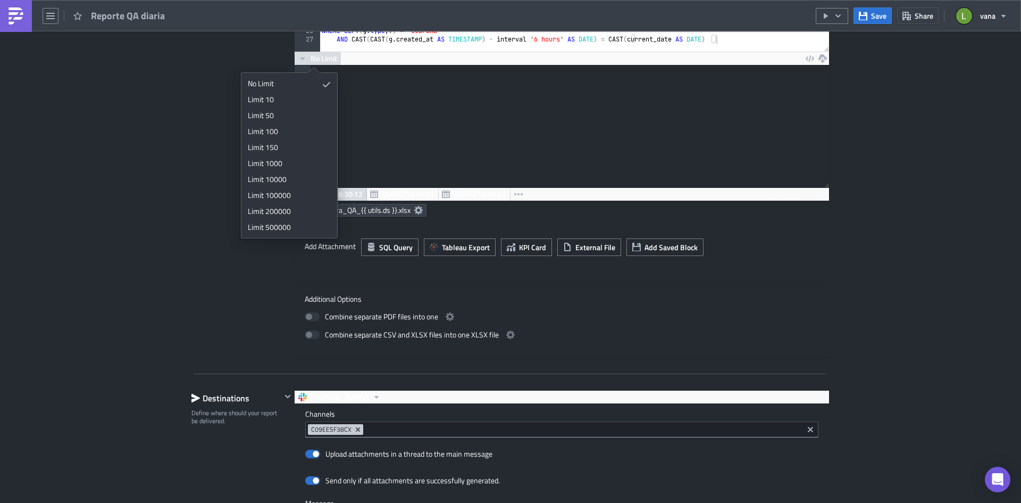
click at [164, 114] on div "Execution Log Edit " Reporte QA diaria " Settings Configure the basics of your …" at bounding box center [510, 278] width 1021 height 1345
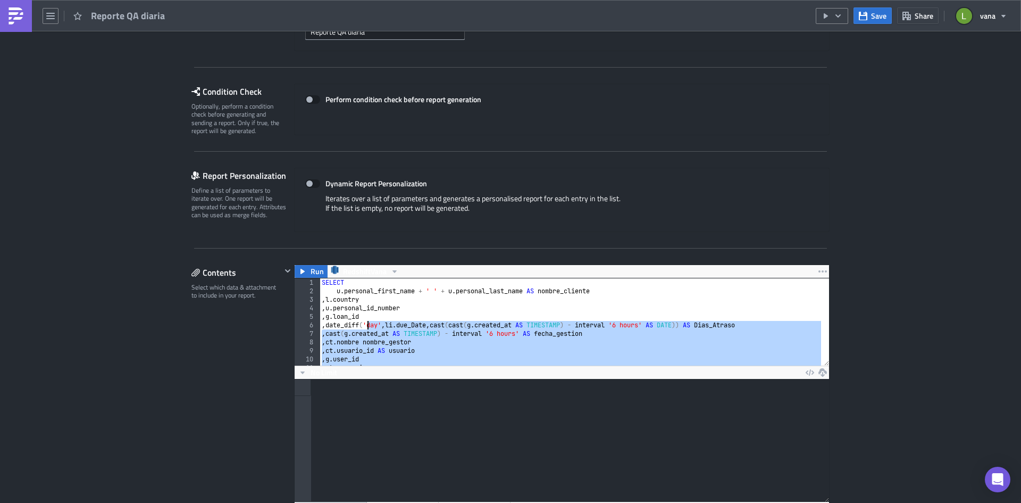
scroll to position [0, 0]
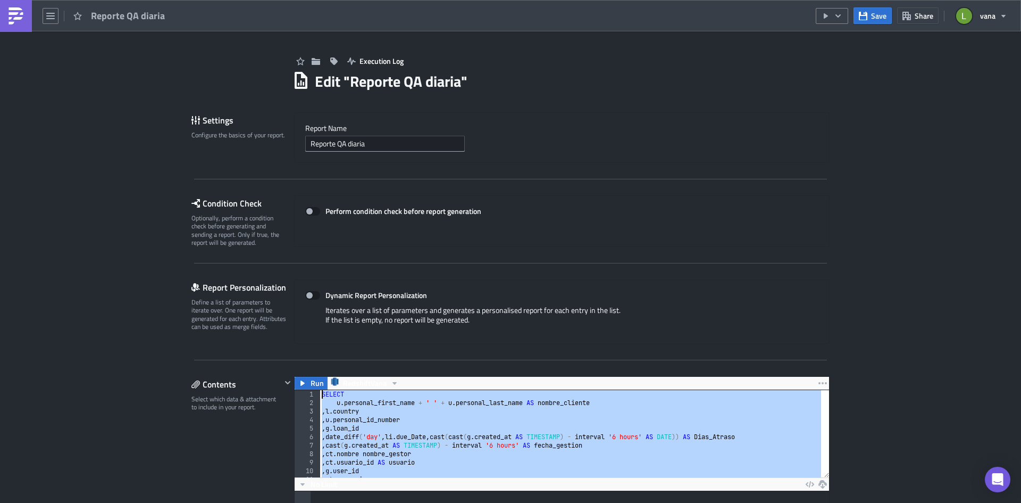
drag, startPoint x: 723, startPoint y: 197, endPoint x: 263, endPoint y: 344, distance: 483.1
type textarea "SELECT u.personal_first_name + ' ' + u.personal_last_name AS nombre_cliente"
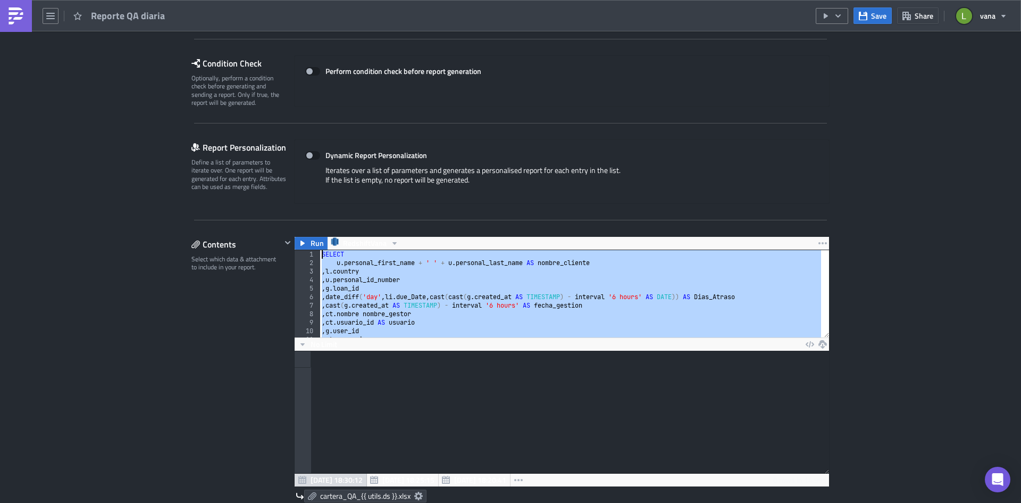
scroll to position [266, 0]
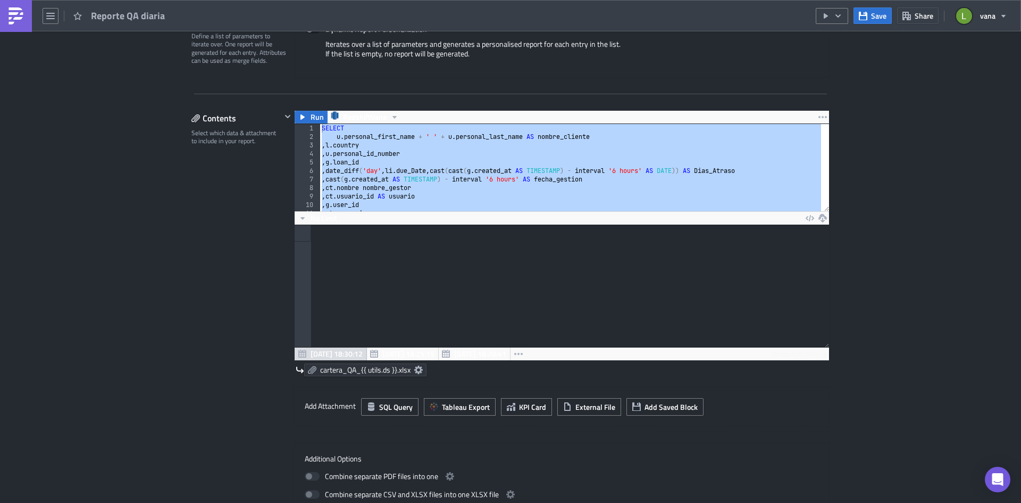
click at [418, 372] on icon at bounding box center [418, 369] width 9 height 9
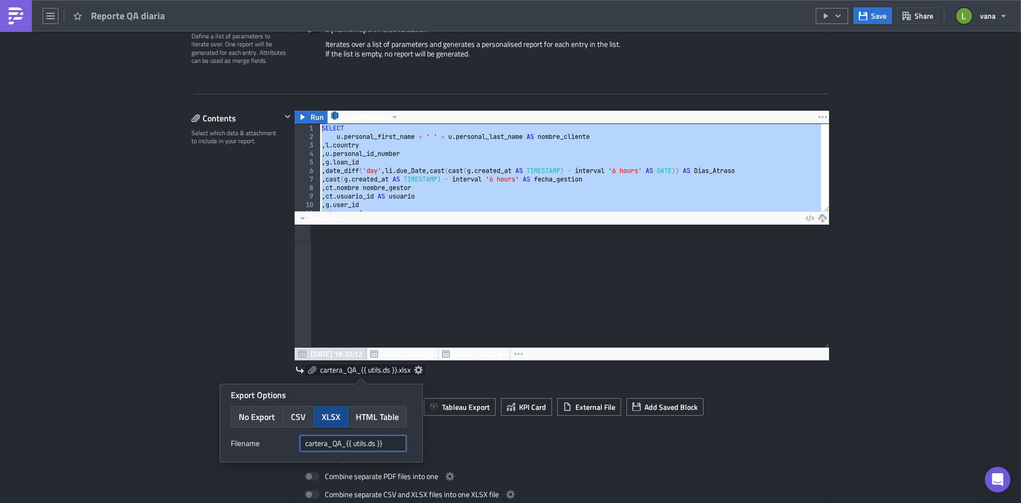
click at [392, 447] on input "cartera_QA_{{ utils.ds }}" at bounding box center [353, 443] width 106 height 16
click at [347, 442] on input "cartera_QA_{{ utils.ds }}" at bounding box center [353, 443] width 106 height 16
type input "cartera_QA{{ utils.ds }}"
click at [181, 256] on div "Execution Log Edit " Reporte QA diaria " Draft Settings Configure the basics of…" at bounding box center [511, 437] width 660 height 1345
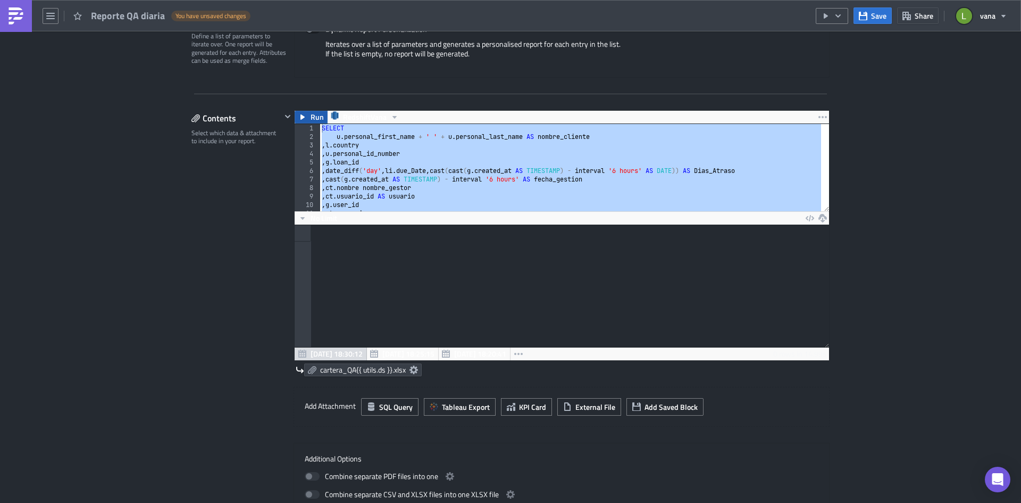
click at [304, 118] on button "Run" at bounding box center [311, 117] width 33 height 13
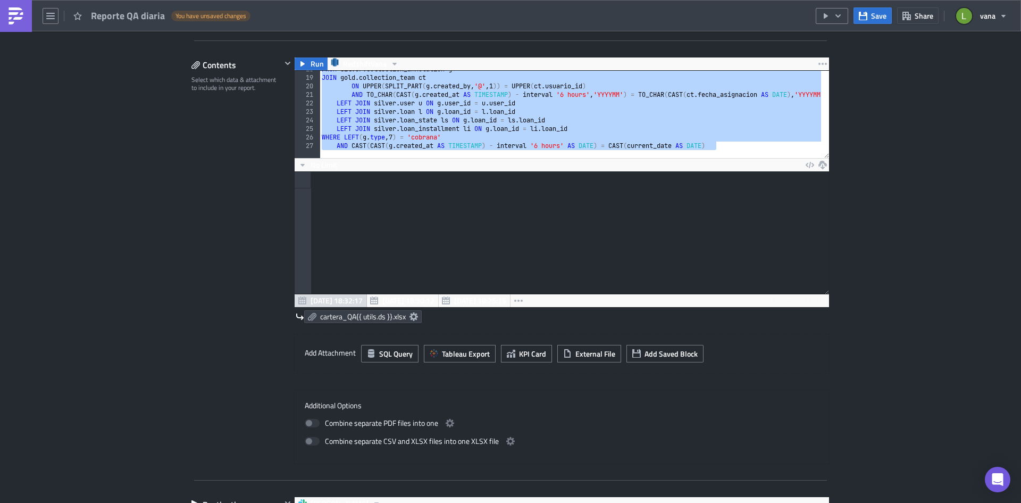
scroll to position [122, 535]
click at [131, 156] on div "Execution Log Edit " Reporte QA diaria " Draft Settings Configure the basics of…" at bounding box center [510, 384] width 1021 height 1345
click at [635, 104] on div "FROM silver . collection_annotation g JOIN gold . collection_team ct ON UPPER (…" at bounding box center [571, 114] width 502 height 87
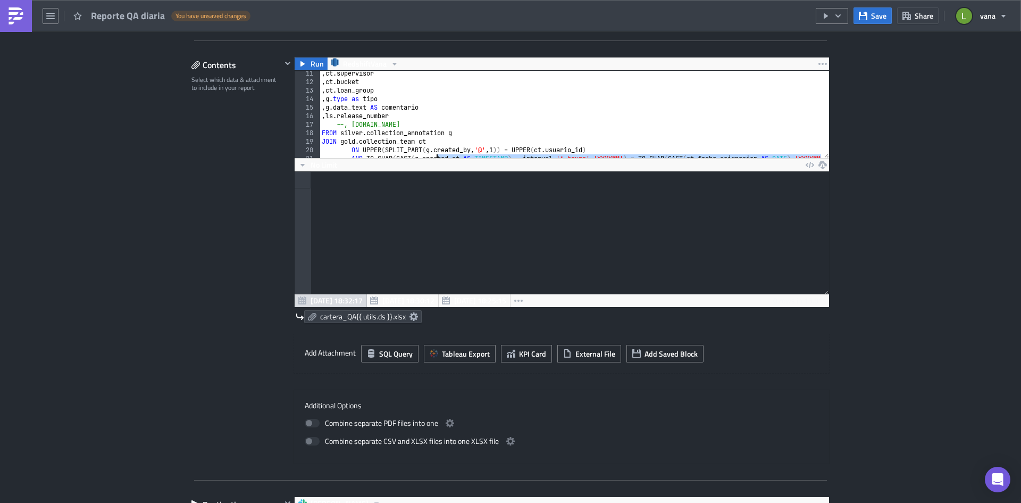
scroll to position [0, 0]
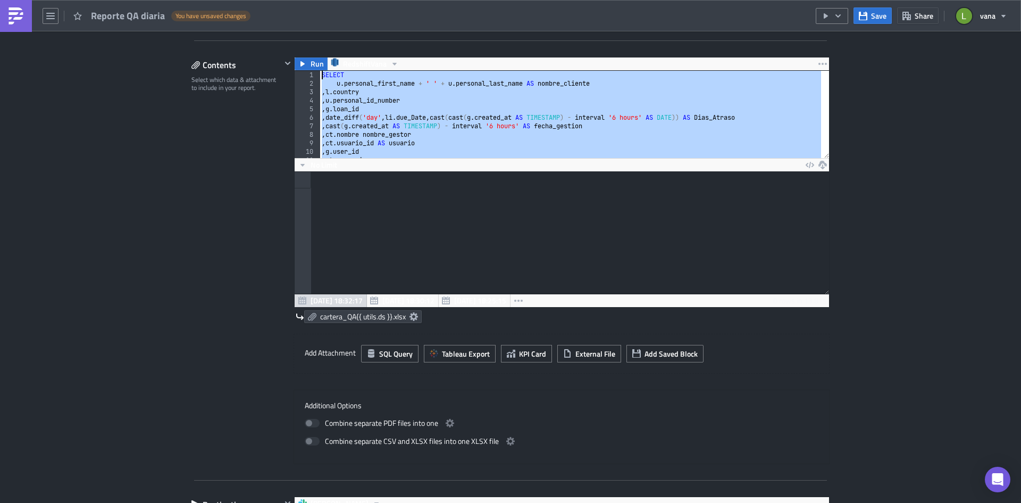
drag, startPoint x: 724, startPoint y: 147, endPoint x: 293, endPoint y: 71, distance: 438.6
click at [295, 71] on div "LEFT JOIN silver.user u ON g.user_id = u.user_id 1 2 3 4 5 6 7 8 9 10 11 12 SEL…" at bounding box center [562, 114] width 535 height 87
click at [212, 333] on div "Contents Select which data & attachment to include in your report." at bounding box center [236, 260] width 90 height 407
click at [879, 20] on span "Save" at bounding box center [878, 15] width 15 height 11
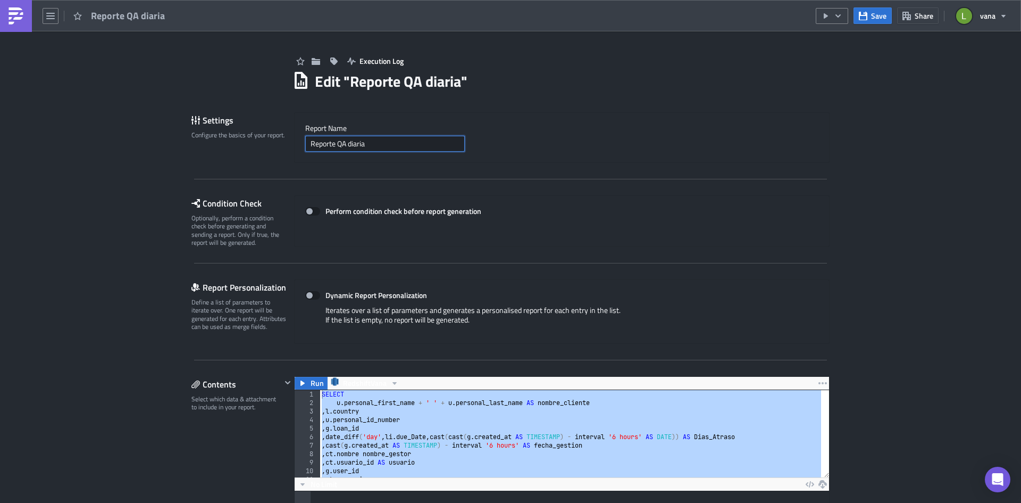
click at [362, 147] on input "Reporte QA diaria" at bounding box center [385, 144] width 160 height 16
click at [540, 152] on div "Report Nam﻿e Reporte QA diaria" at bounding box center [562, 137] width 536 height 51
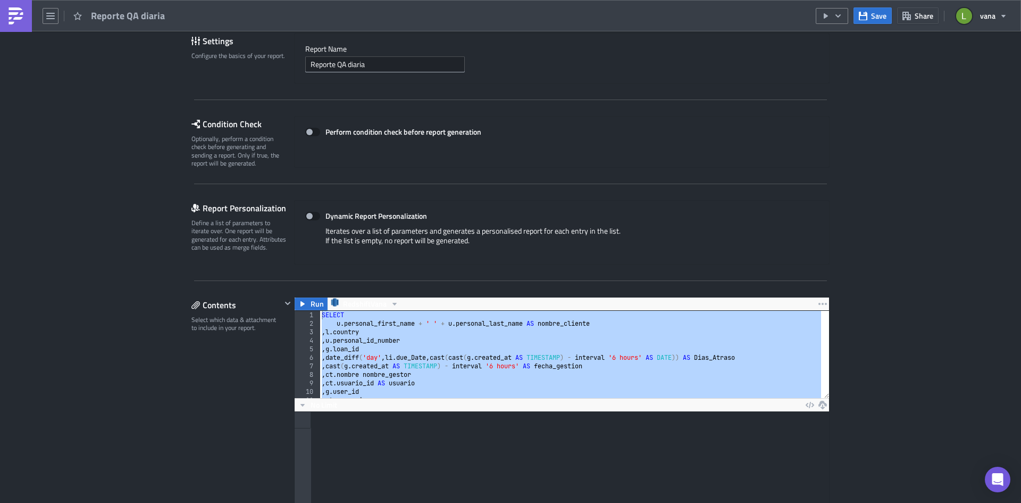
scroll to position [213, 0]
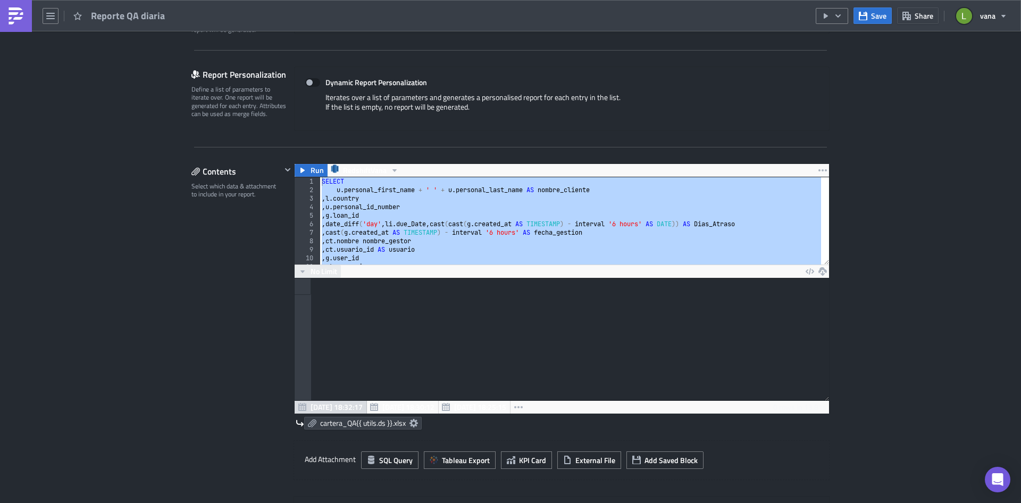
click at [318, 267] on span "No Limit" at bounding box center [324, 270] width 27 height 11
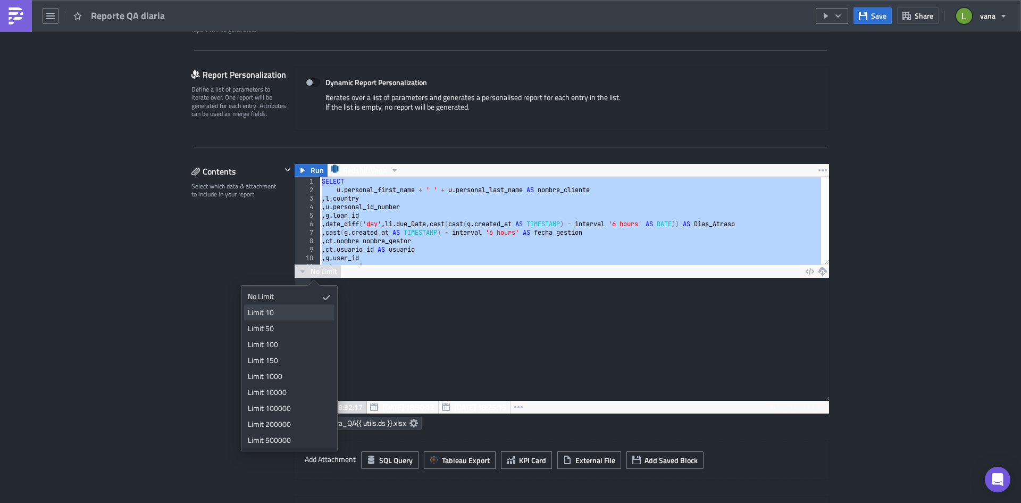
click at [301, 312] on div "Limit 10" at bounding box center [287, 312] width 79 height 11
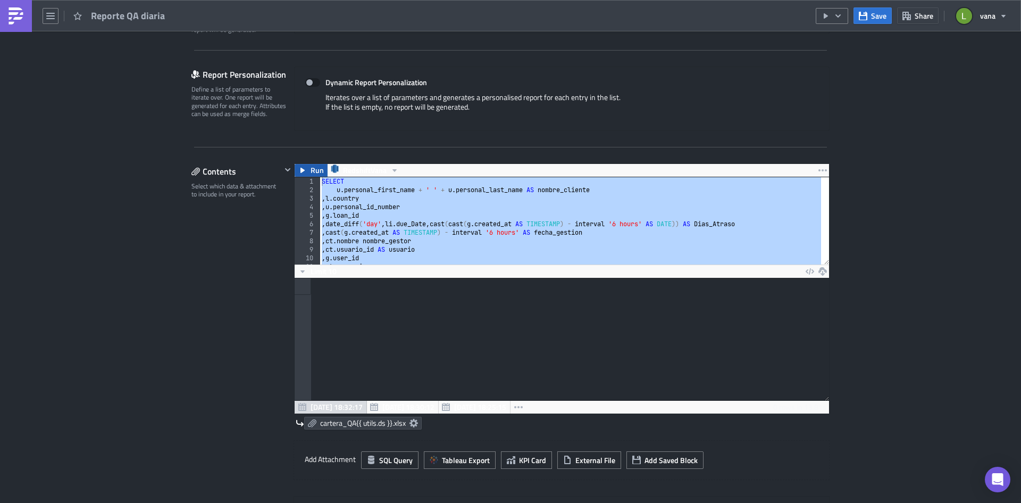
click at [312, 176] on span "Run" at bounding box center [317, 170] width 13 height 13
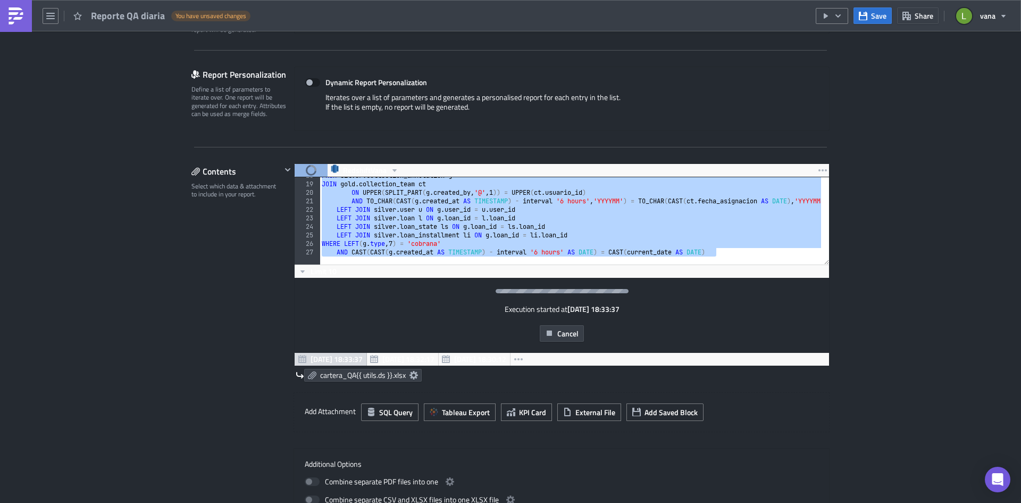
click at [499, 228] on div "FROM silver . collection_annotation g JOIN gold . collection_team ct ON UPPER (…" at bounding box center [571, 220] width 502 height 87
type textarea "LEFT JOIN [DOMAIN_NAME]_state ls ON [DOMAIN_NAME]_id = [DOMAIN_NAME]_id"
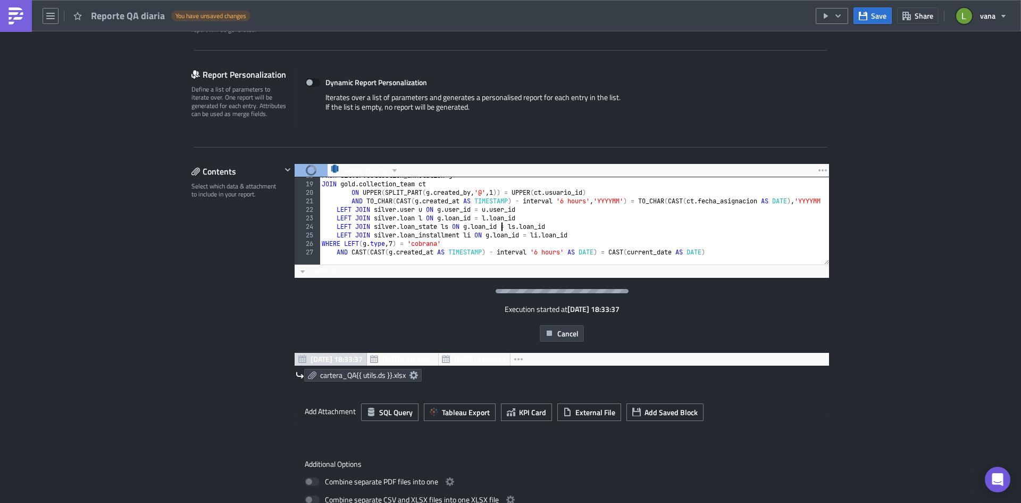
scroll to position [119, 0]
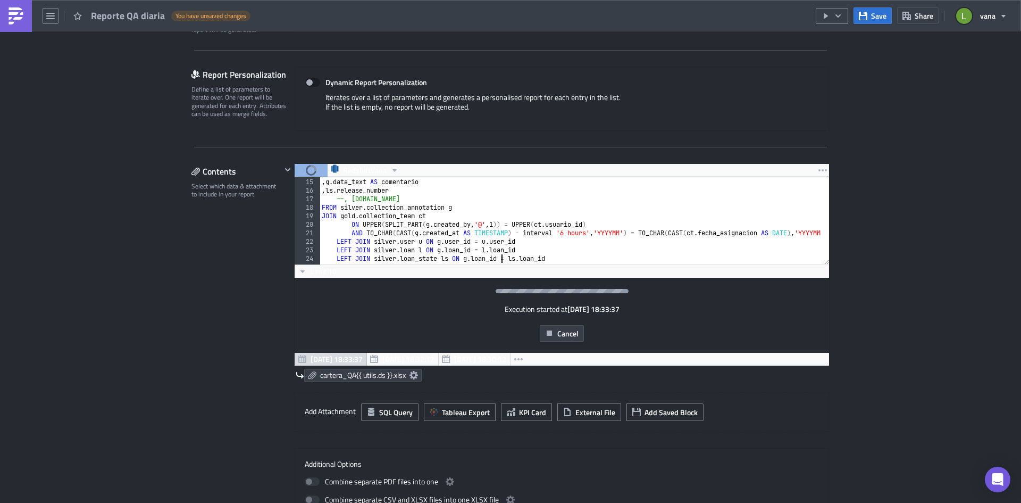
click at [99, 321] on div "Execution Log Edit " Reporte QA diaria " Draft Settings Configure the basics of…" at bounding box center [510, 467] width 1021 height 1297
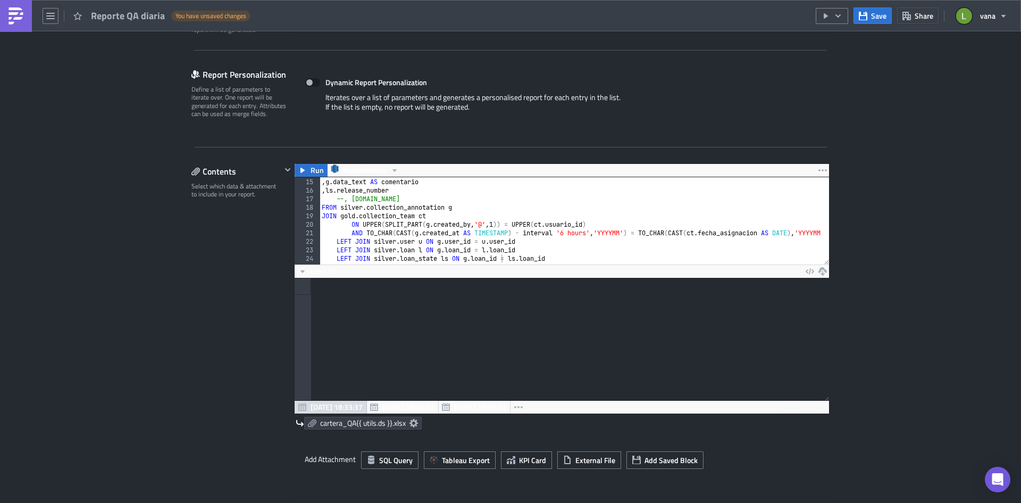
scroll to position [122, 535]
click at [867, 18] on icon "button" at bounding box center [863, 16] width 9 height 9
